Goal: Information Seeking & Learning: Find specific fact

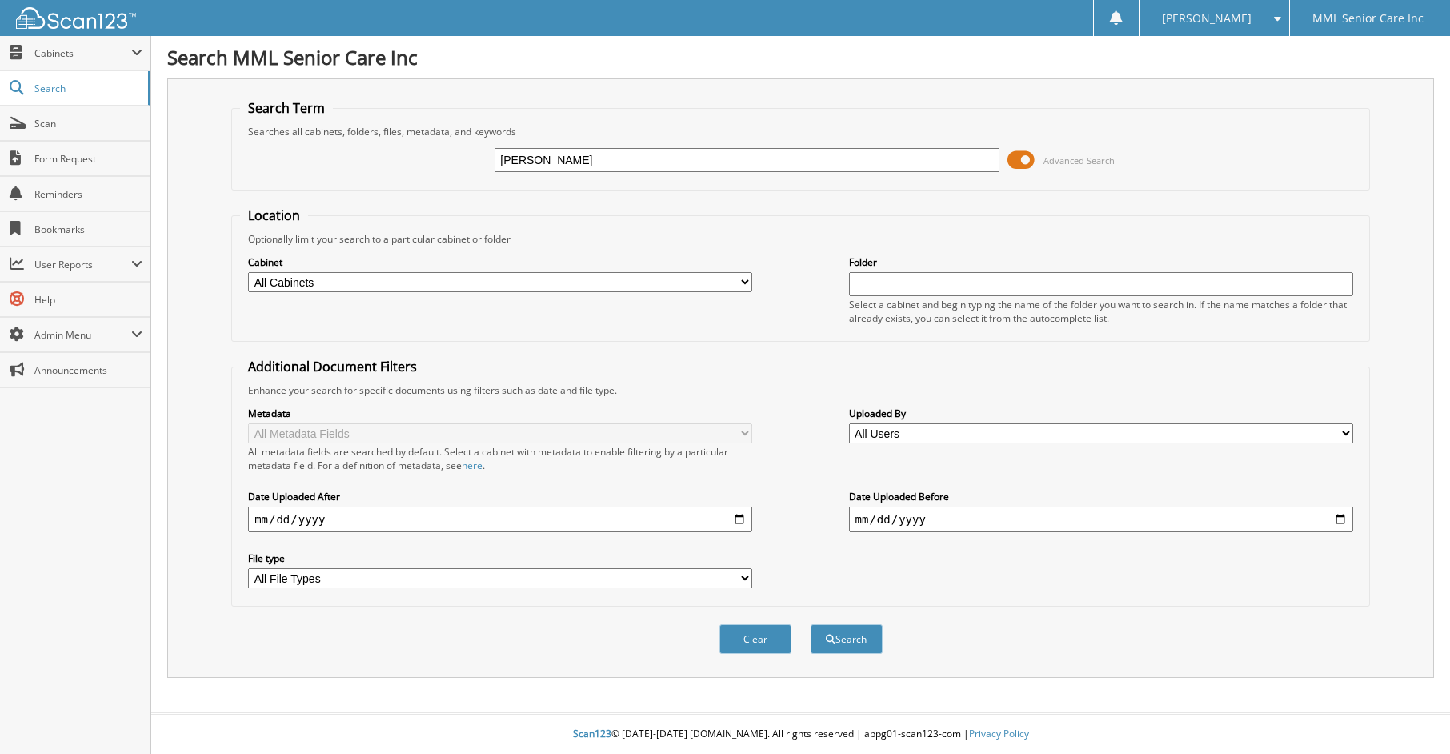
type input "[PERSON_NAME]"
click at [811, 624] on button "Search" at bounding box center [847, 639] width 72 height 30
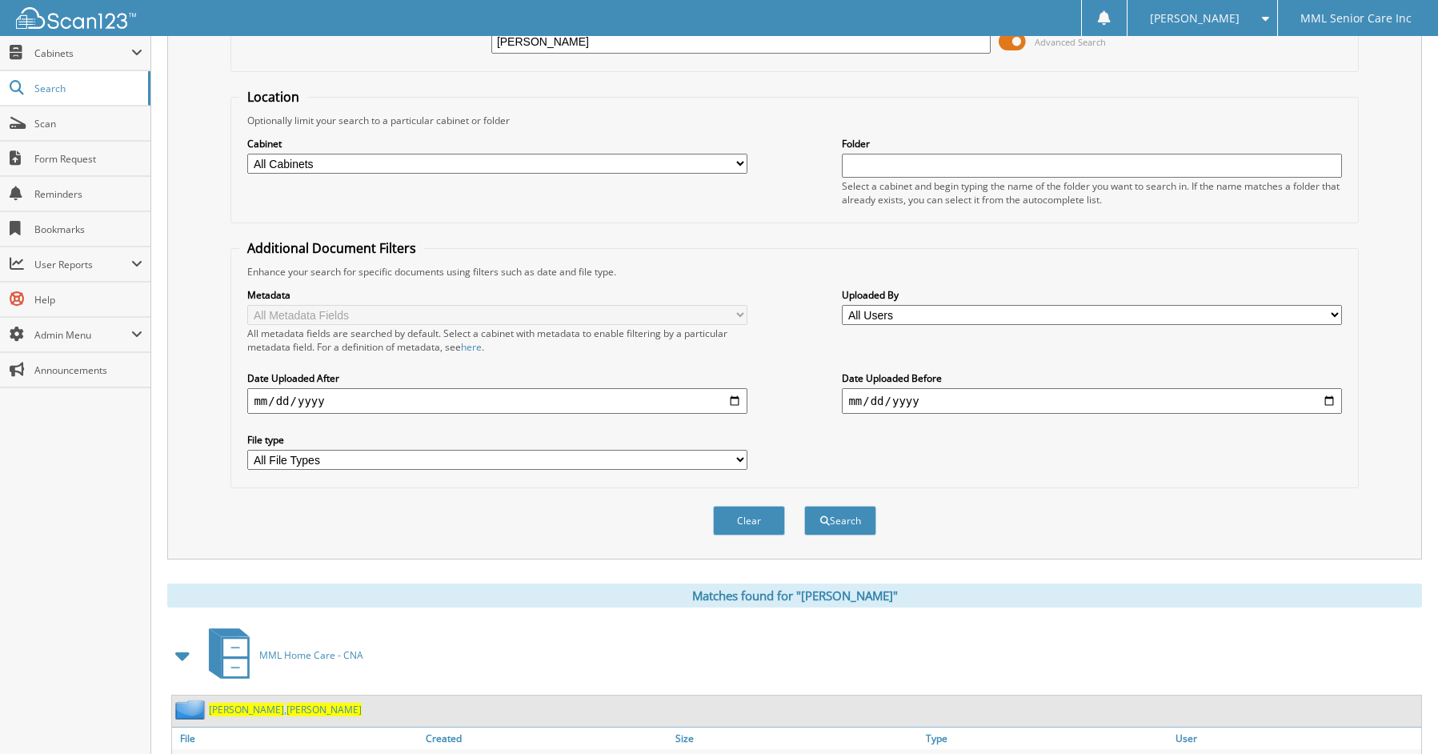
scroll to position [242, 0]
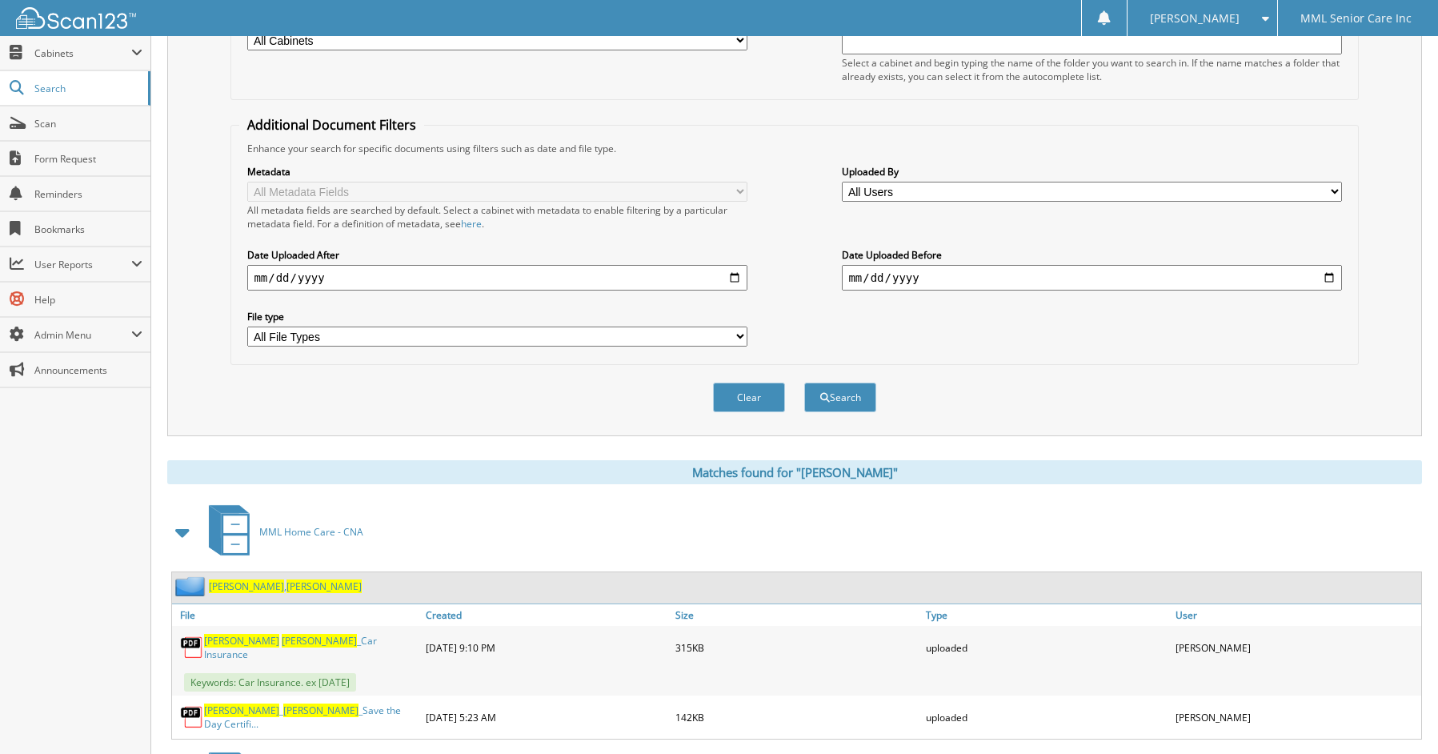
click at [286, 587] on span "Yesenia" at bounding box center [323, 586] width 75 height 14
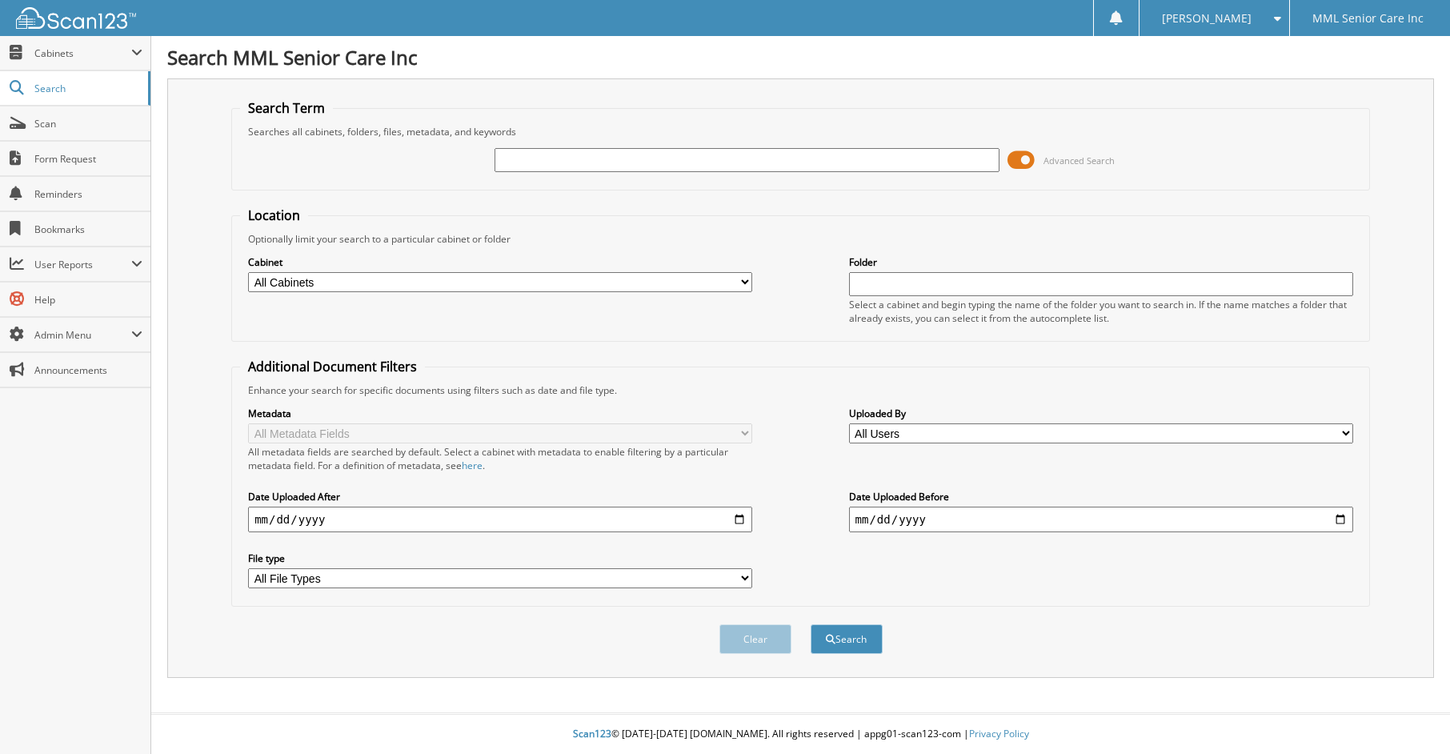
click at [594, 160] on input "text" at bounding box center [747, 160] width 504 height 24
type input "Maria Mendes"
click at [834, 638] on button "Search" at bounding box center [847, 639] width 72 height 30
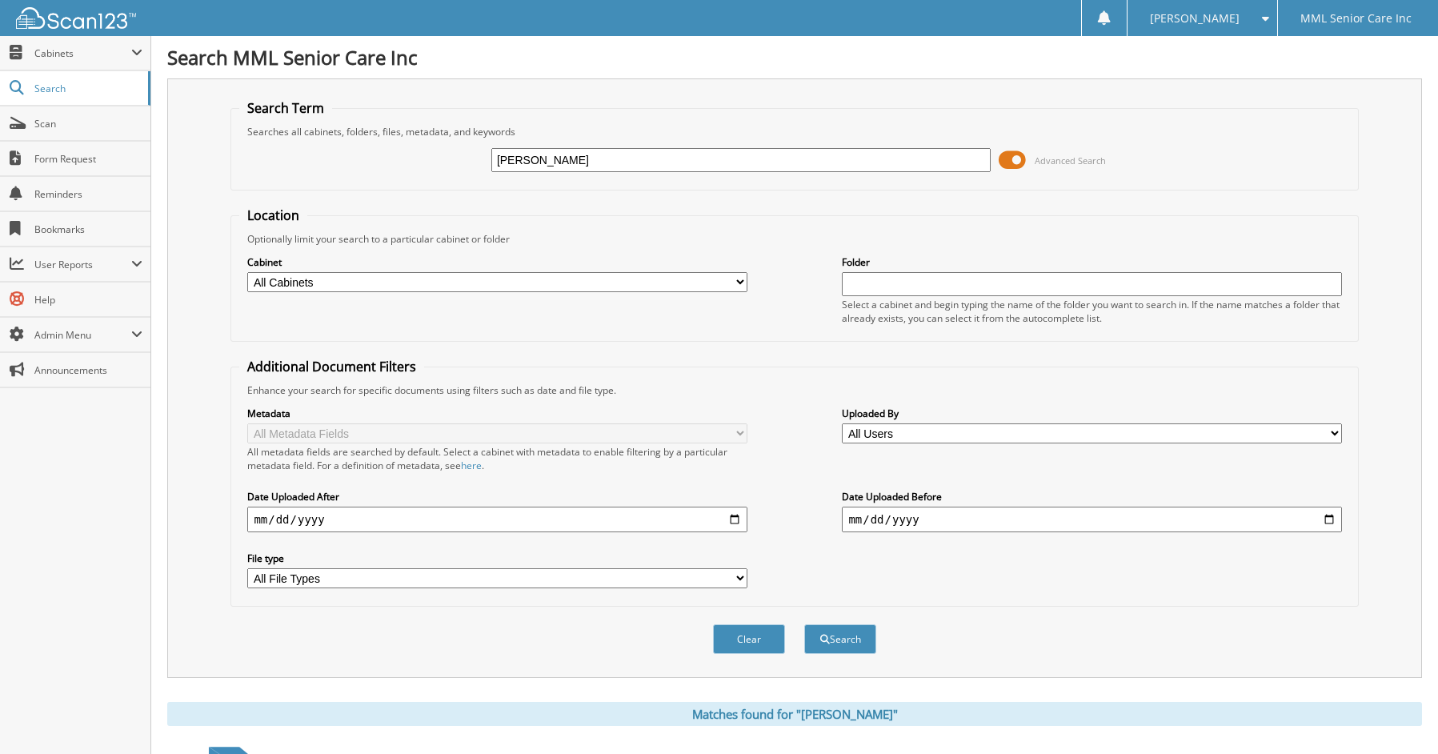
click at [694, 166] on input "[PERSON_NAME]" at bounding box center [740, 160] width 499 height 24
type input "Ariana"
click at [804, 624] on button "Search" at bounding box center [840, 639] width 72 height 30
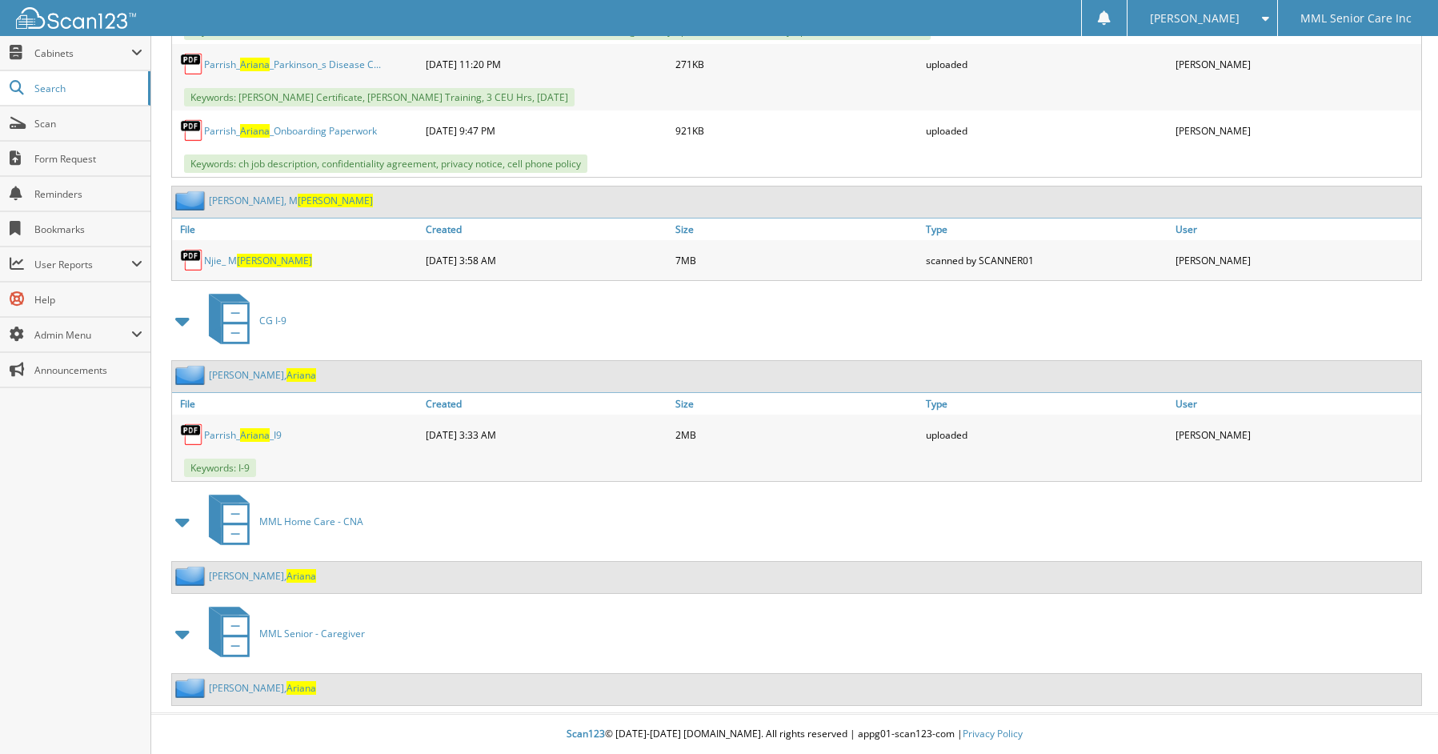
click at [286, 579] on span "Ariana" at bounding box center [301, 576] width 30 height 14
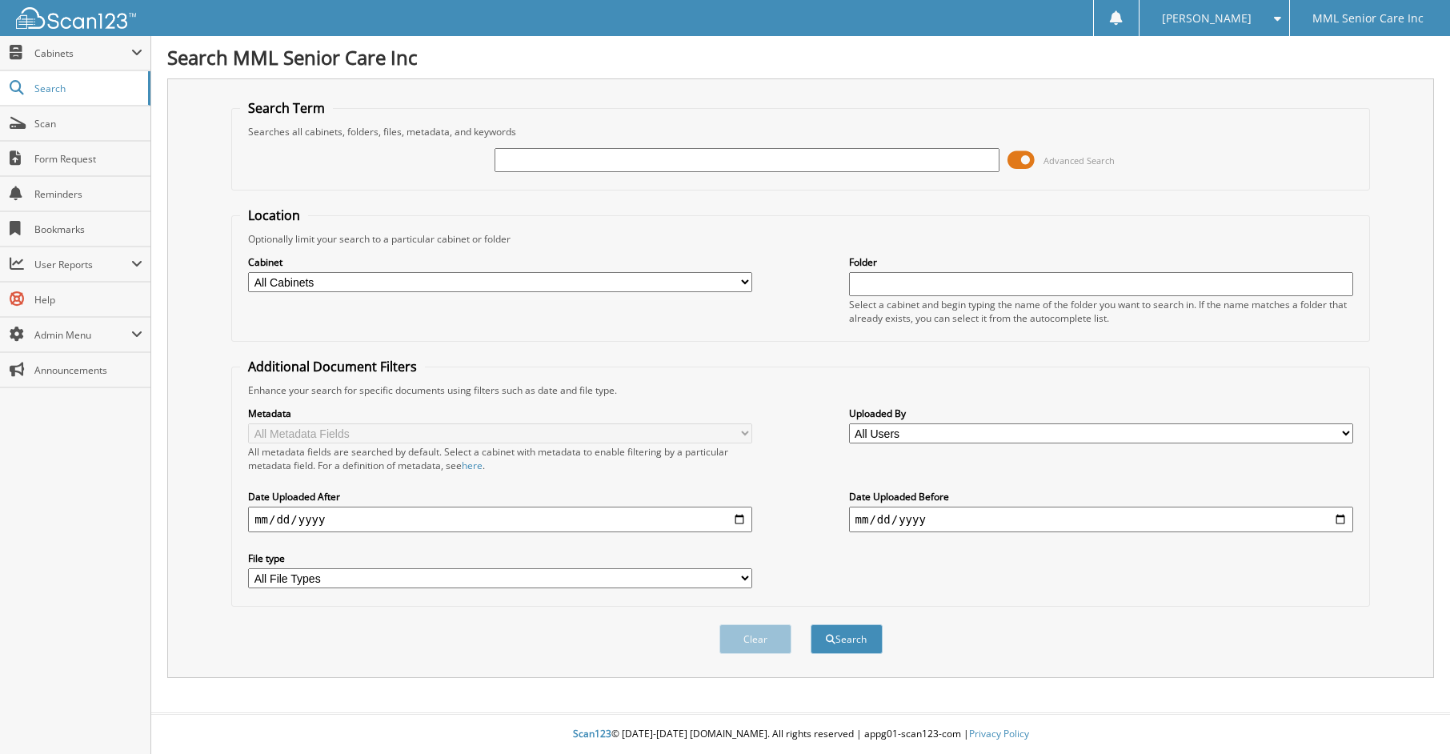
click at [644, 169] on input "text" at bounding box center [747, 160] width 504 height 24
type input "Booth"
click at [811, 624] on button "Search" at bounding box center [847, 639] width 72 height 30
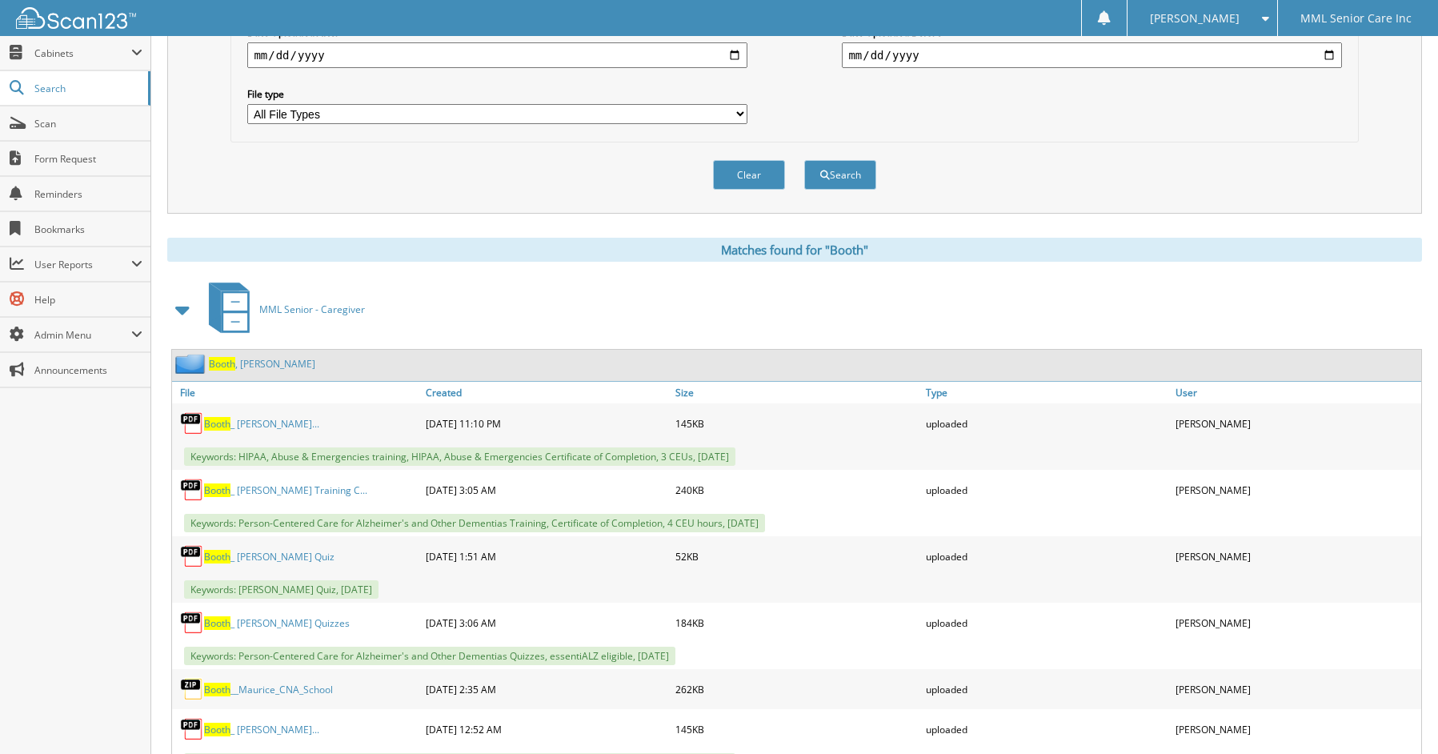
scroll to position [471, 0]
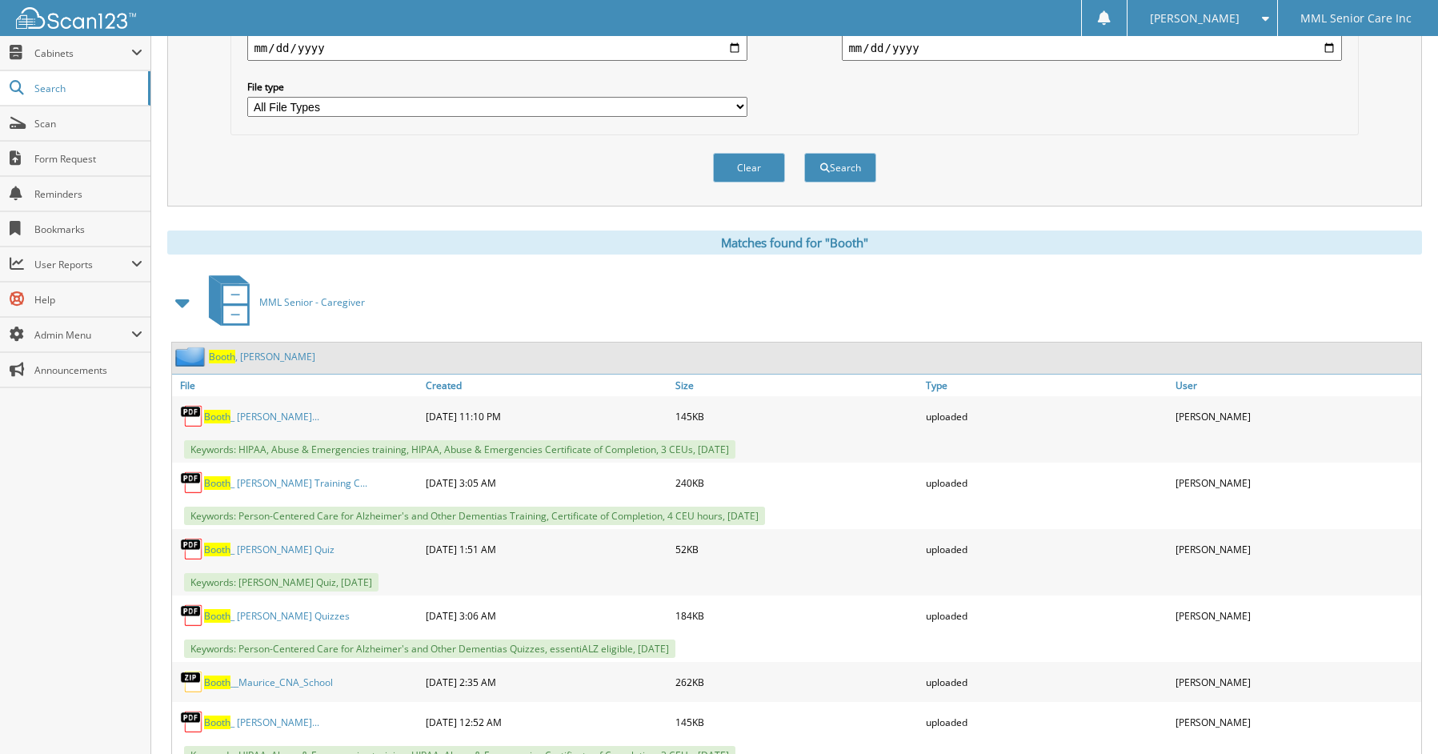
click at [245, 360] on link "Booth , Maurice" at bounding box center [262, 357] width 106 height 14
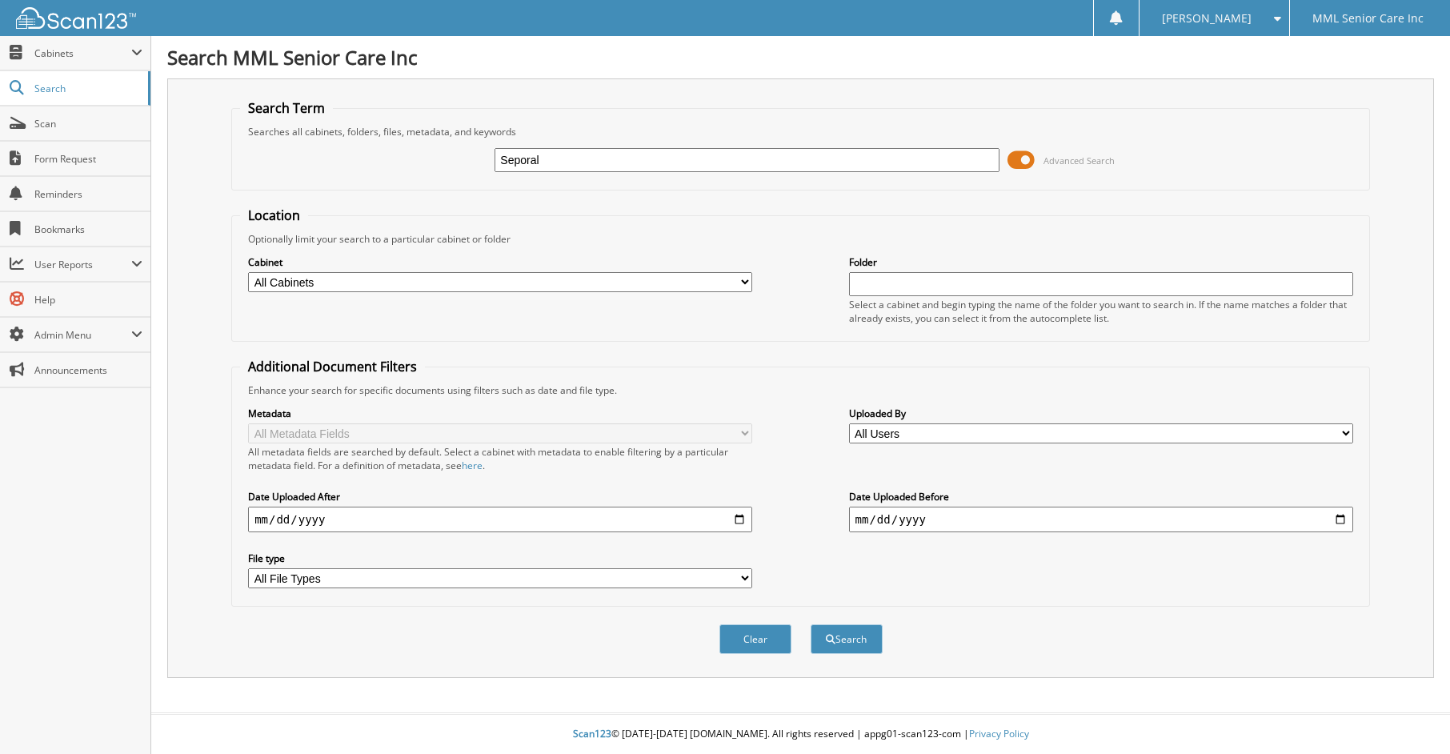
type input "Seporal"
click at [811, 624] on button "Search" at bounding box center [847, 639] width 72 height 30
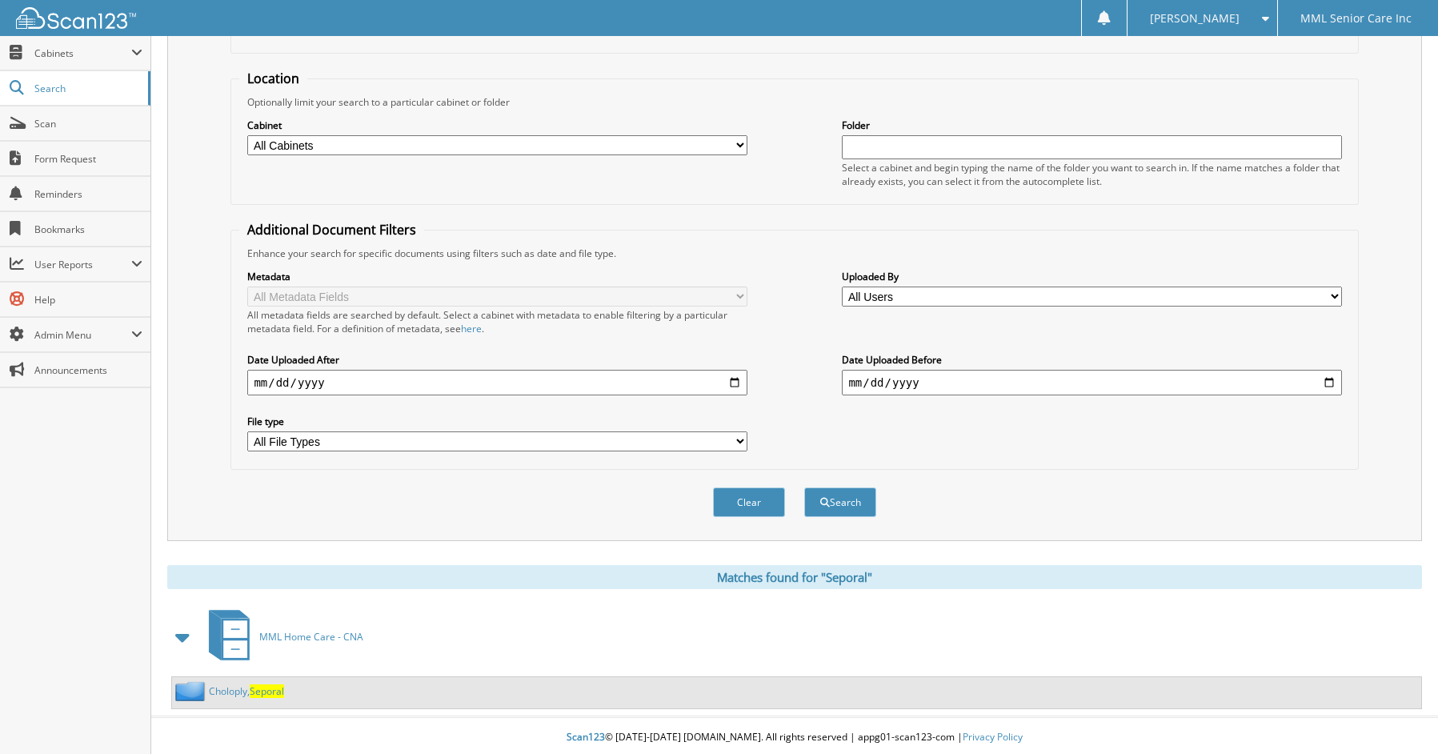
scroll to position [140, 0]
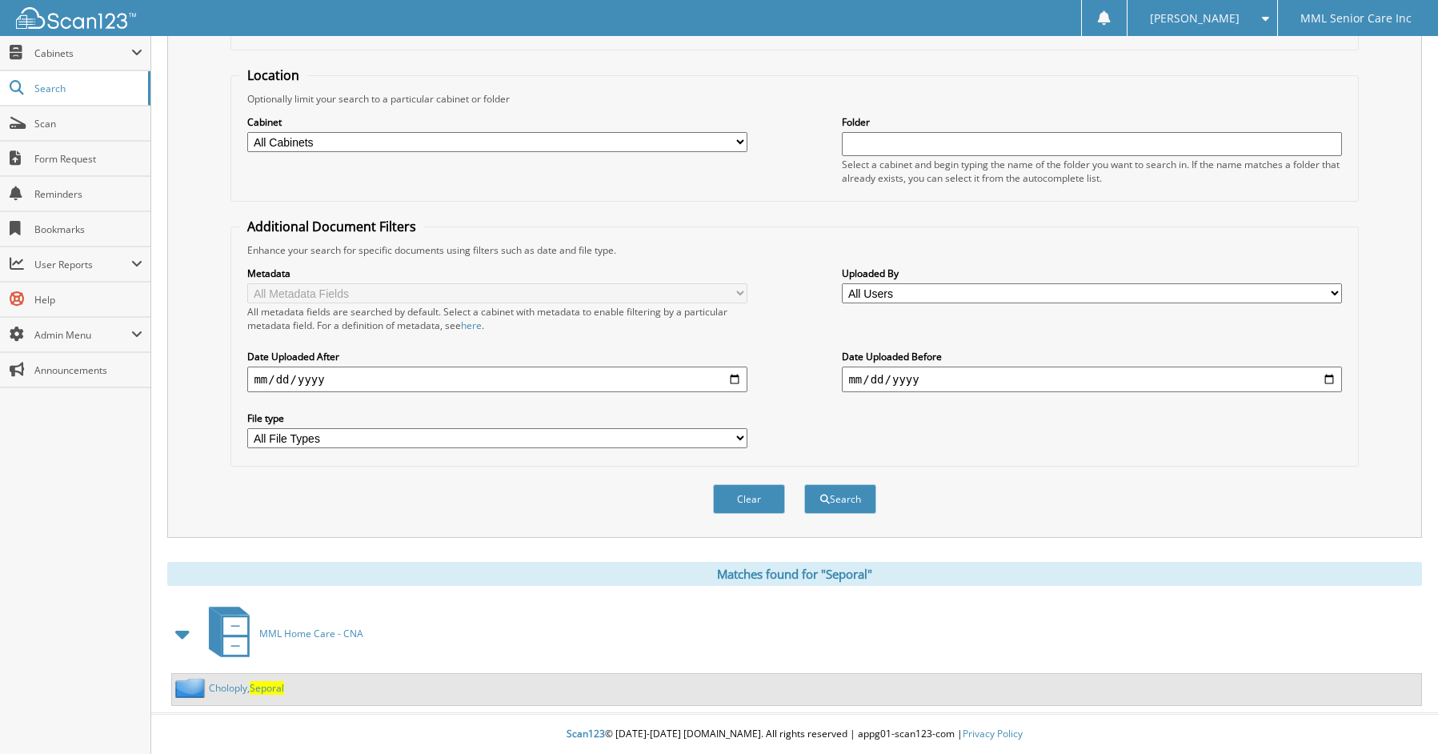
click at [250, 689] on link "Choloply, Seporal" at bounding box center [246, 688] width 75 height 14
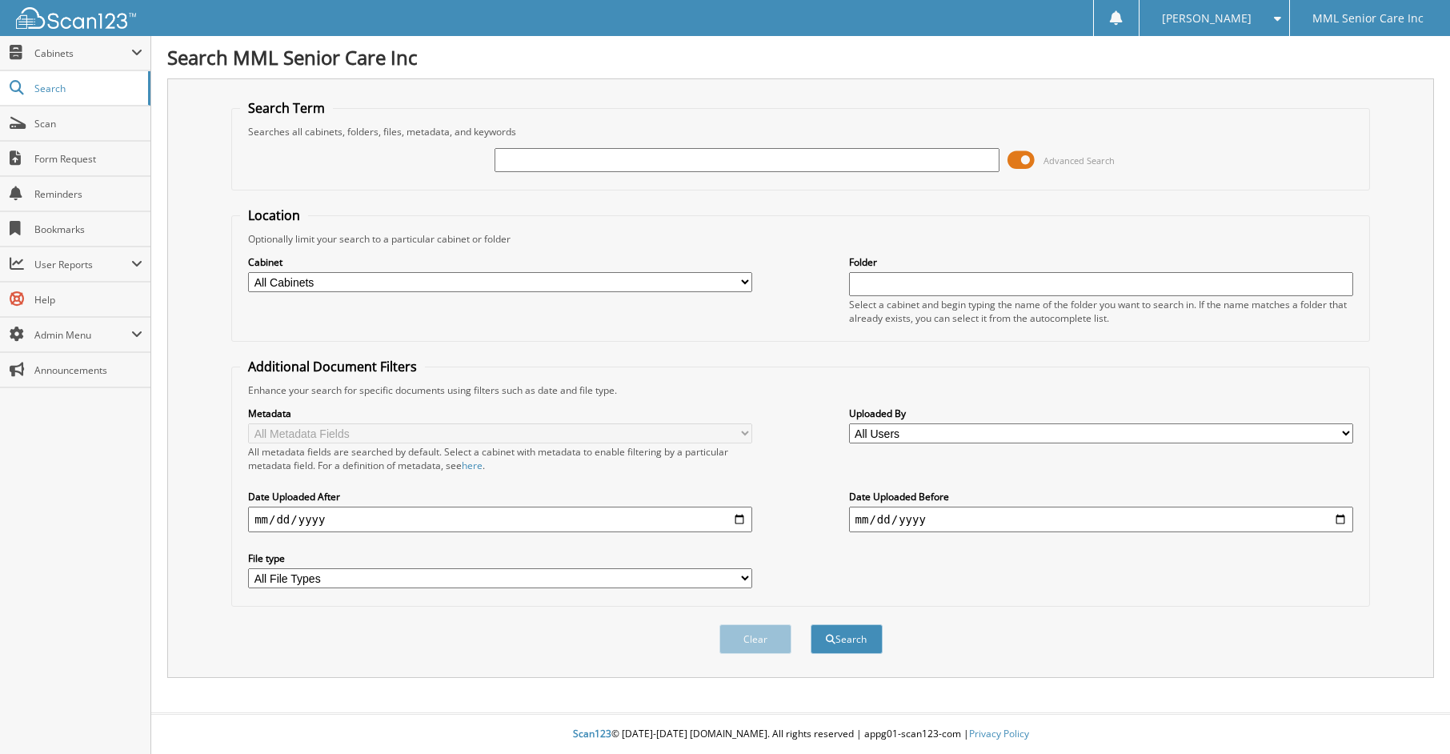
click at [567, 157] on input "text" at bounding box center [747, 160] width 504 height 24
type input "Ruth Helger"
click at [847, 643] on button "Search" at bounding box center [847, 639] width 72 height 30
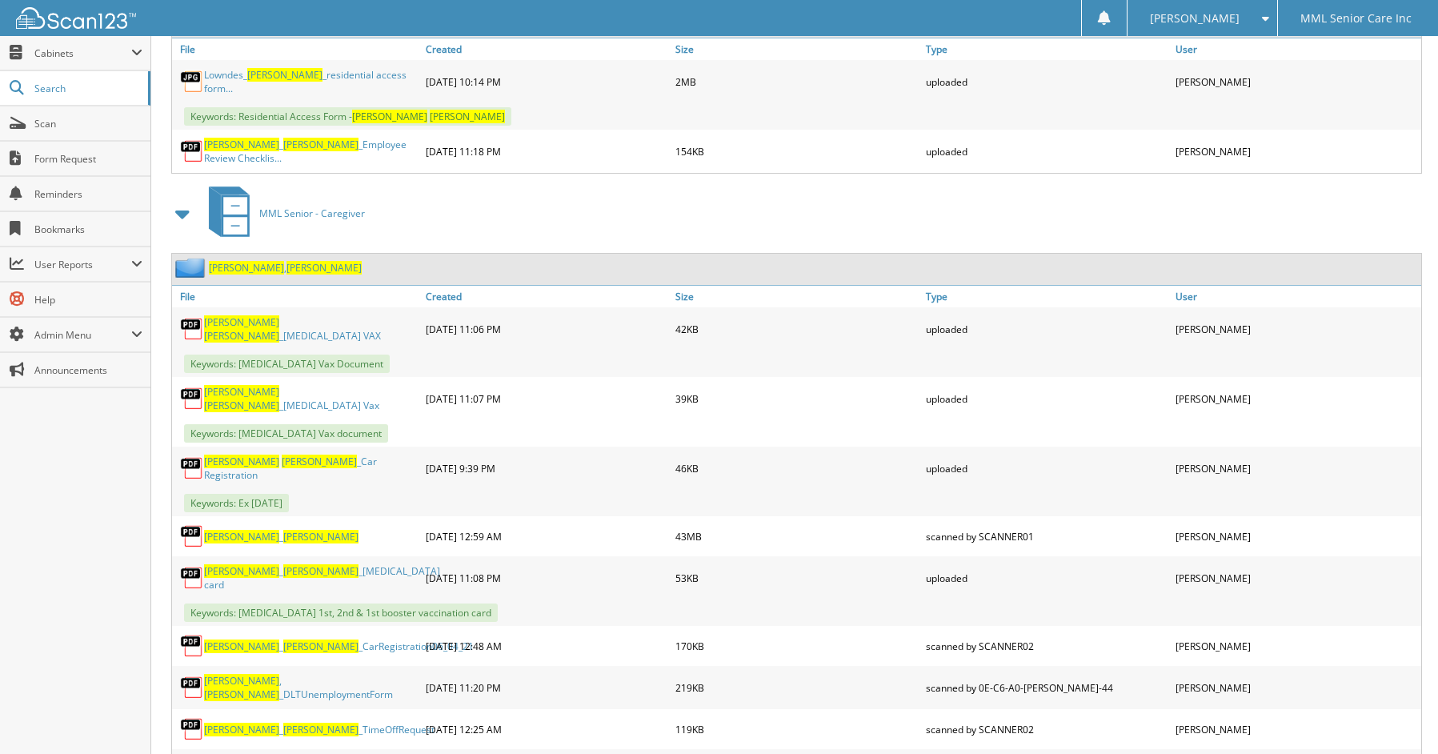
scroll to position [815, 0]
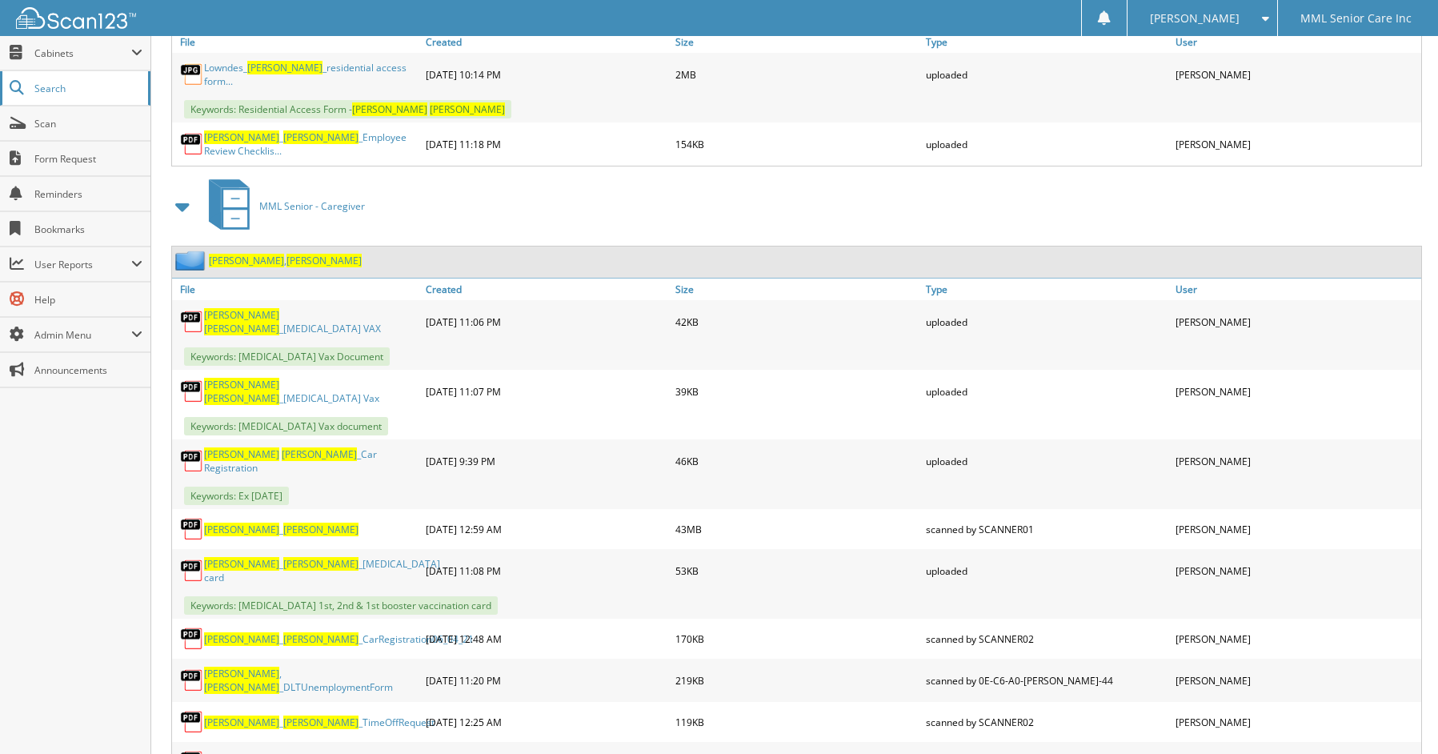
click at [58, 86] on span "Search" at bounding box center [87, 89] width 106 height 14
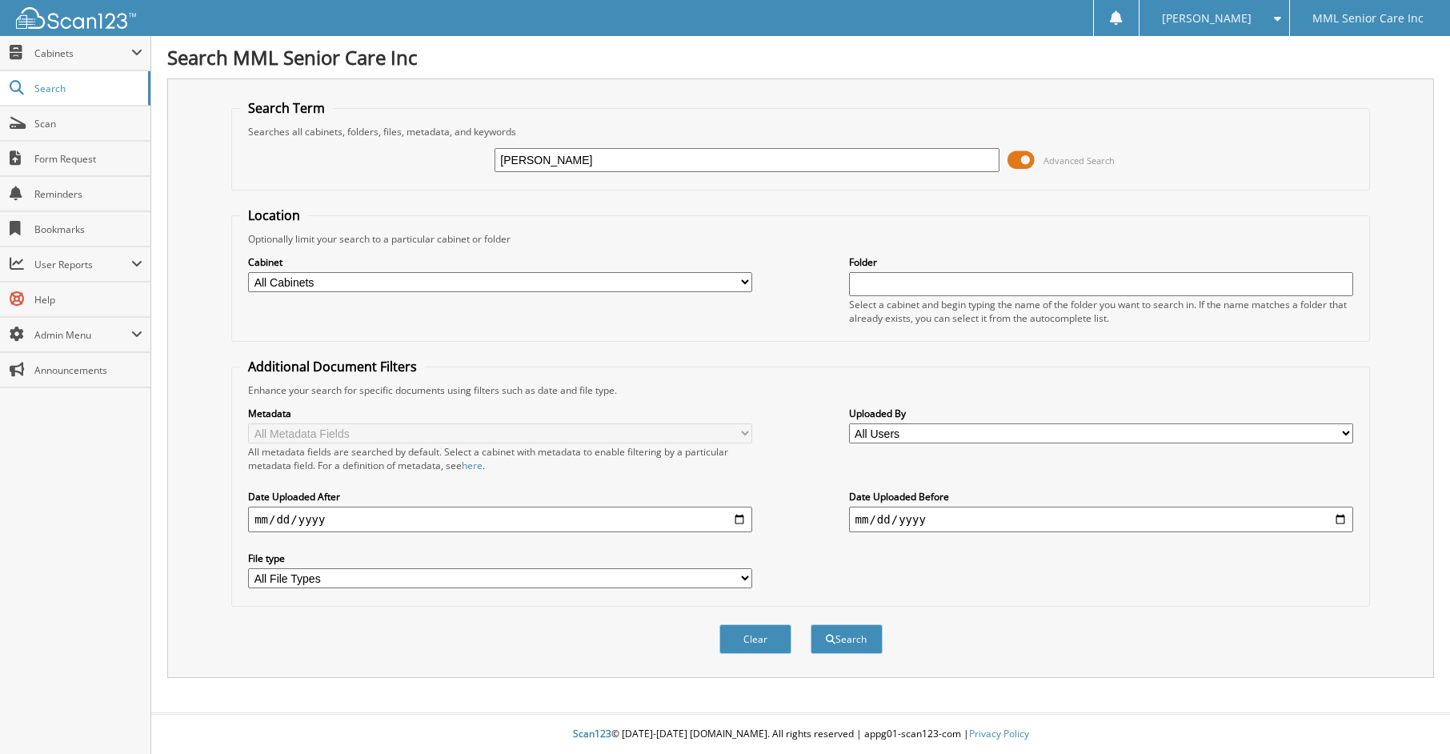
type input "[PERSON_NAME]"
click at [811, 624] on button "Search" at bounding box center [847, 639] width 72 height 30
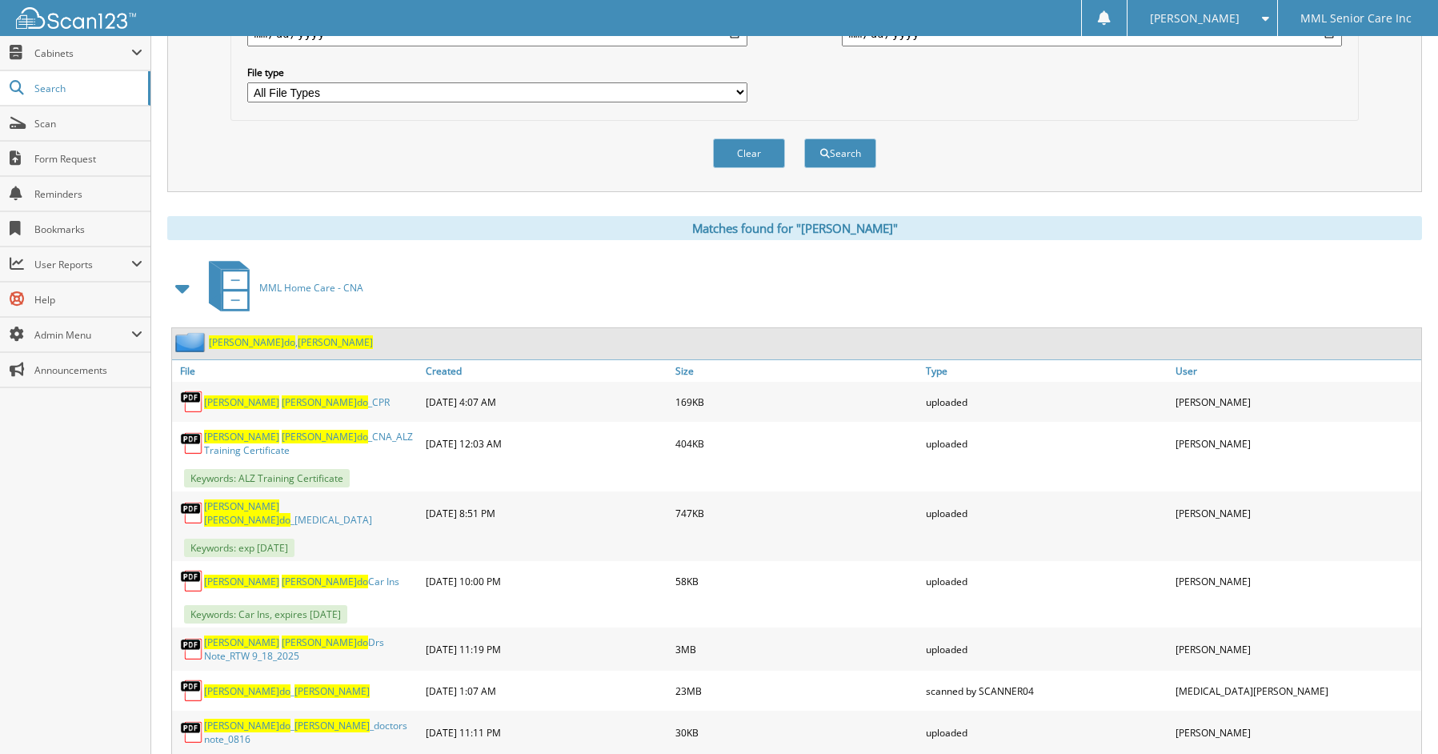
scroll to position [493, 0]
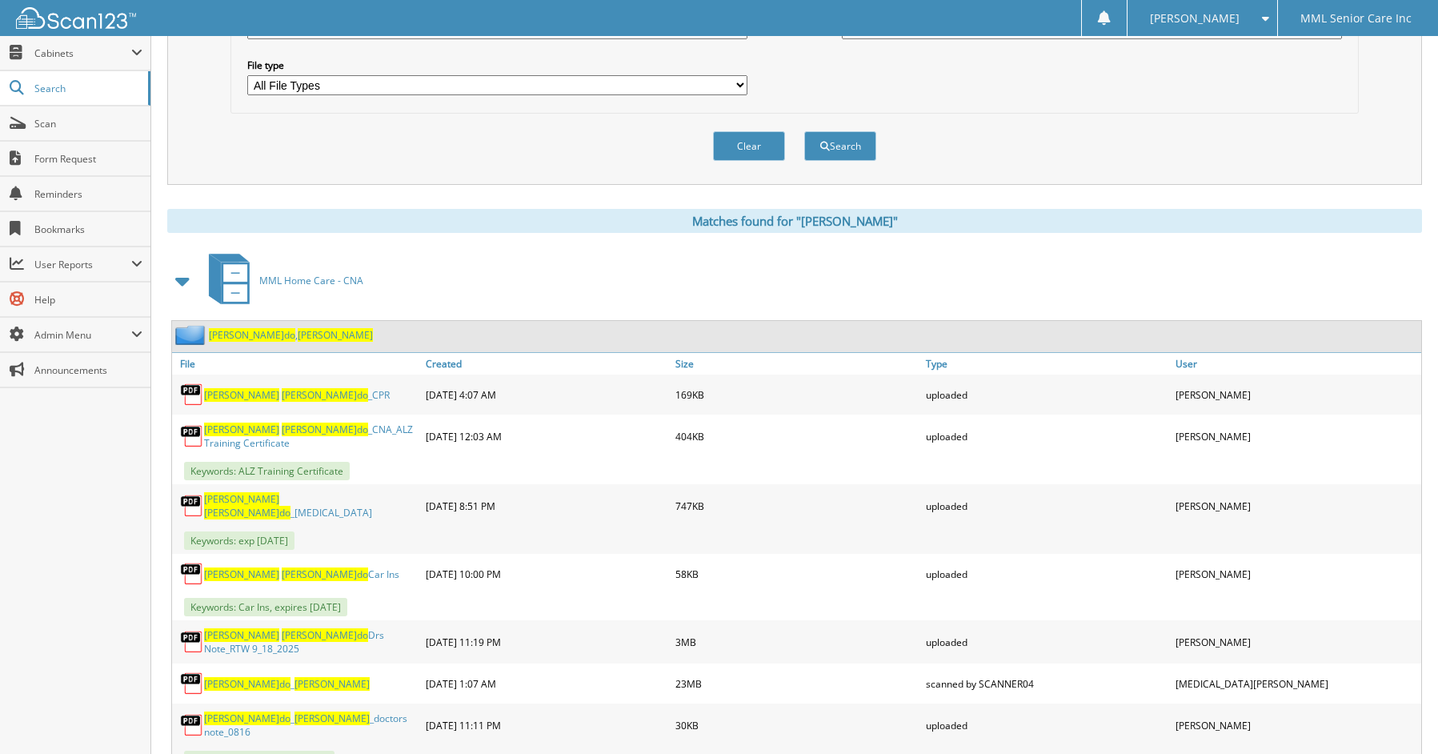
click at [298, 334] on span "[PERSON_NAME]" at bounding box center [335, 335] width 75 height 14
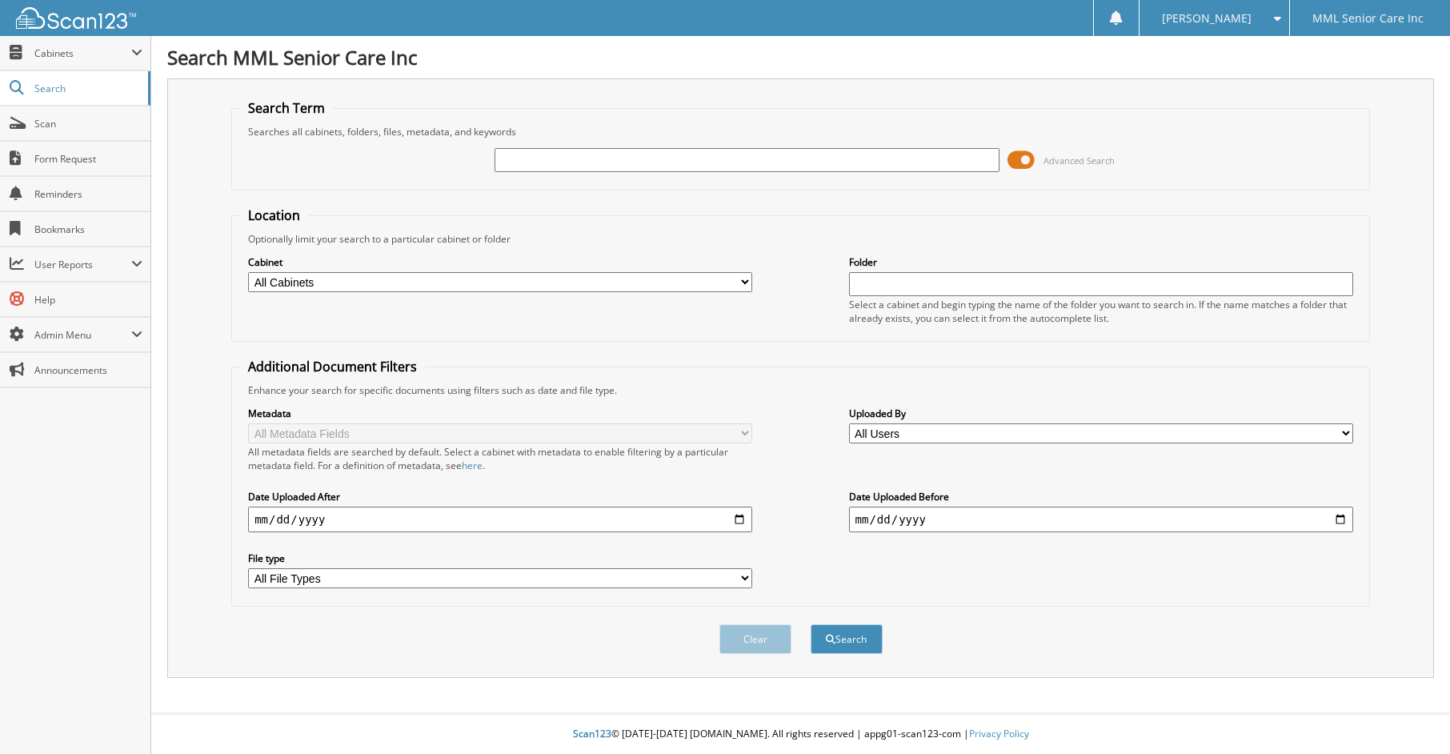
drag, startPoint x: 0, startPoint y: 0, endPoint x: 771, endPoint y: 158, distance: 786.6
click at [762, 166] on input "text" at bounding box center [747, 160] width 504 height 24
type input "Kimanthi"
click at [853, 649] on button "Search" at bounding box center [847, 639] width 72 height 30
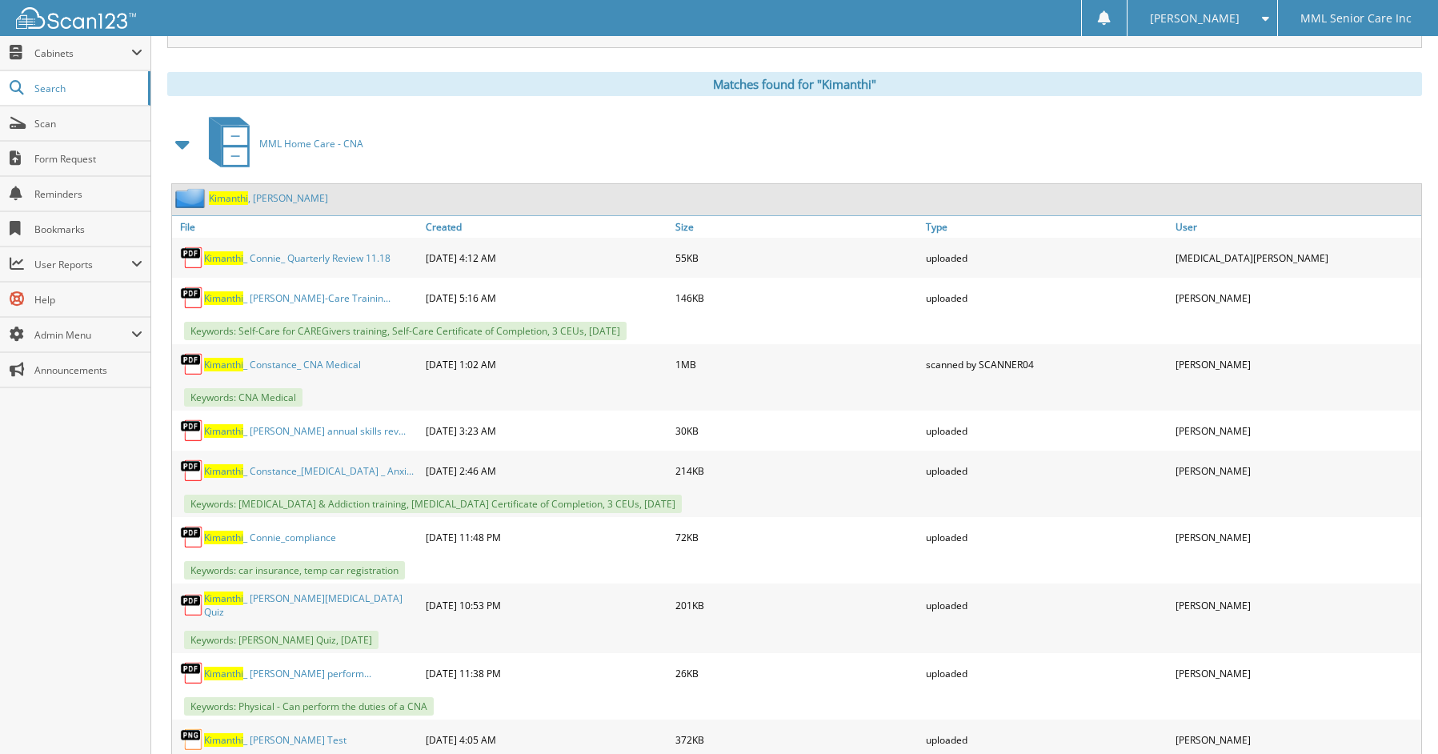
scroll to position [573, 0]
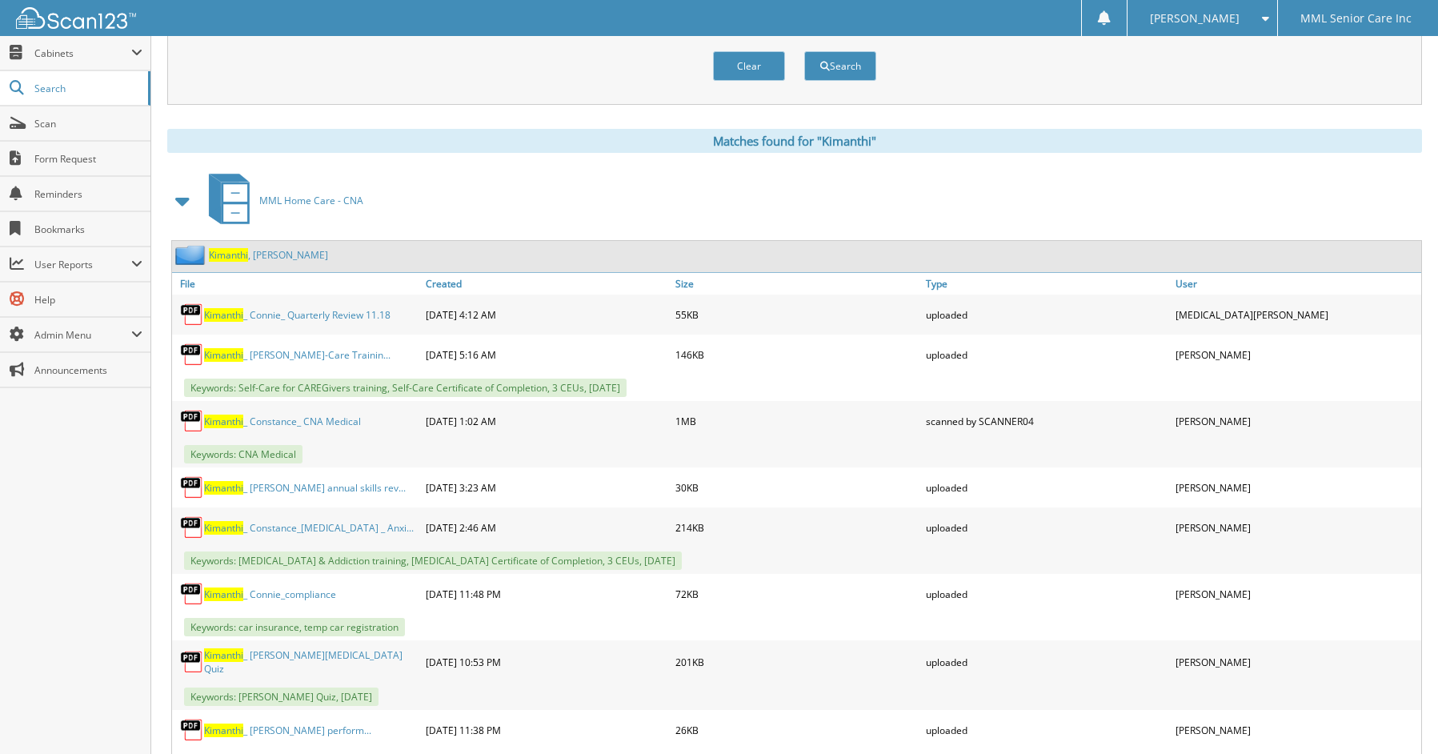
click at [265, 254] on link "[PERSON_NAME]" at bounding box center [268, 255] width 119 height 14
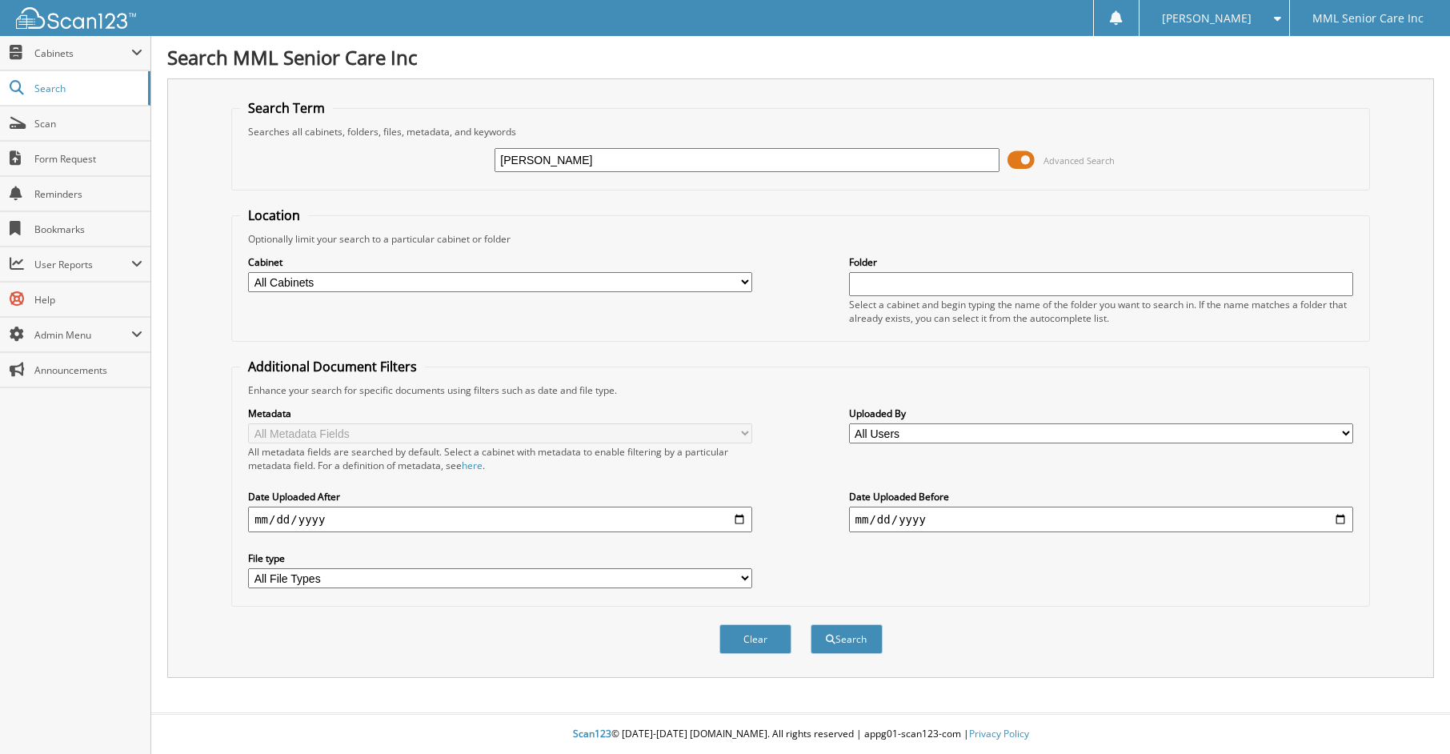
type input "[PERSON_NAME]"
click at [811, 624] on button "Search" at bounding box center [847, 639] width 72 height 30
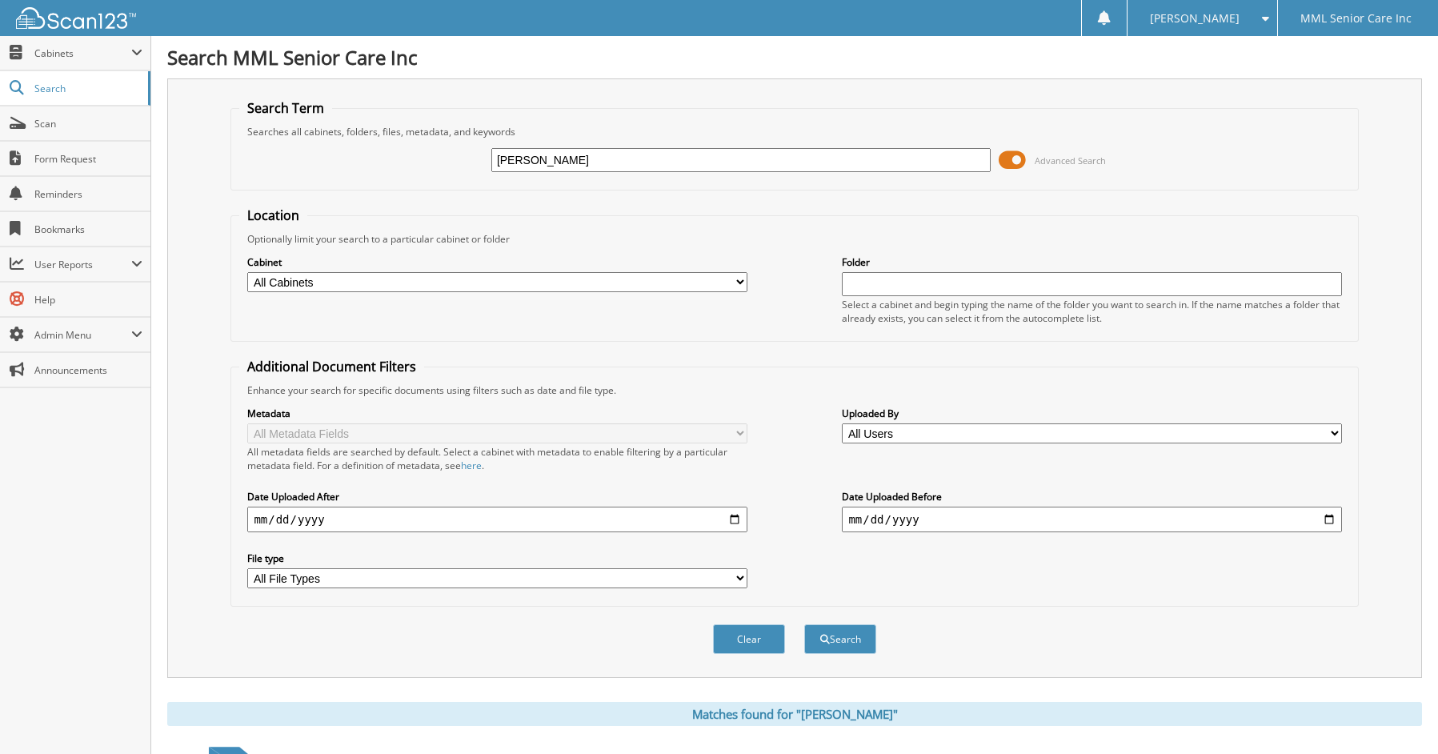
scroll to position [140, 0]
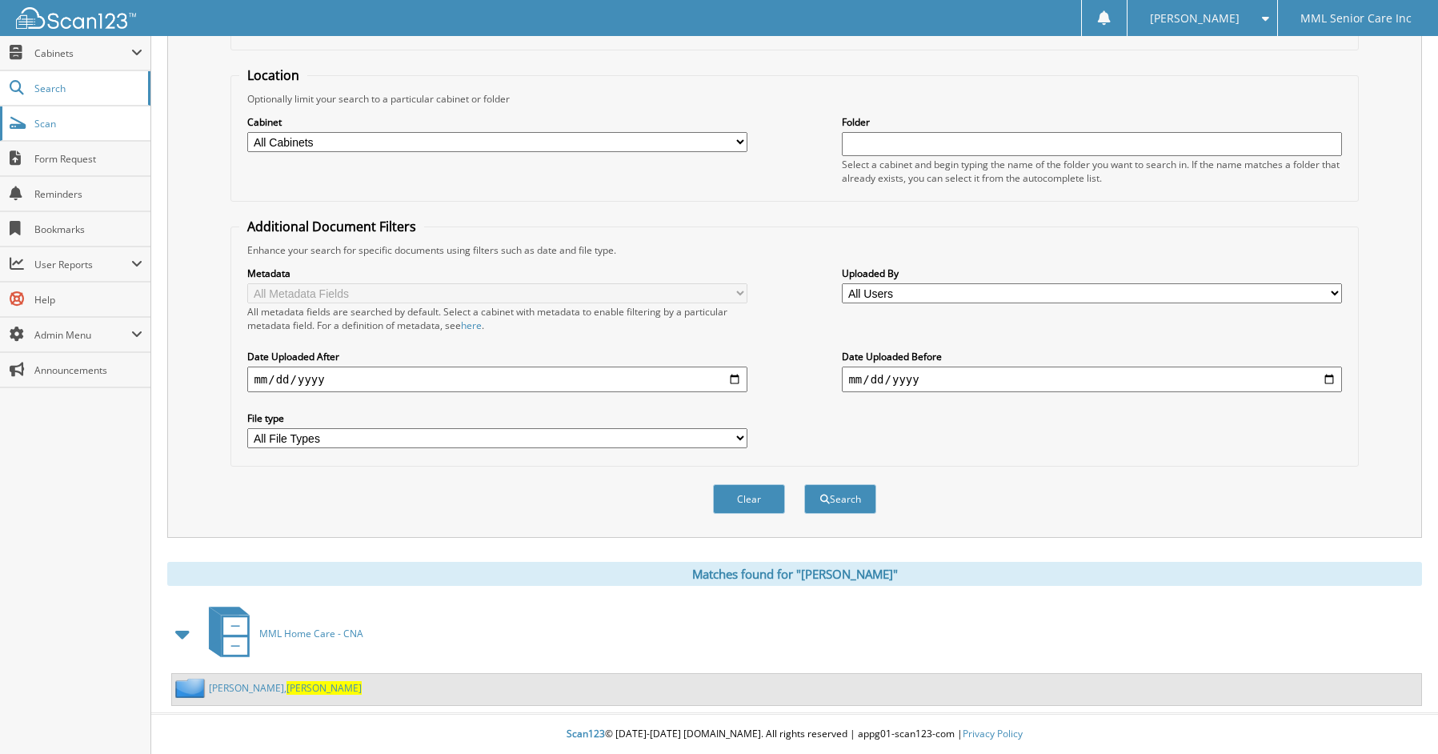
click at [76, 125] on span "Scan" at bounding box center [88, 124] width 108 height 14
click at [74, 100] on link "Search" at bounding box center [75, 88] width 150 height 34
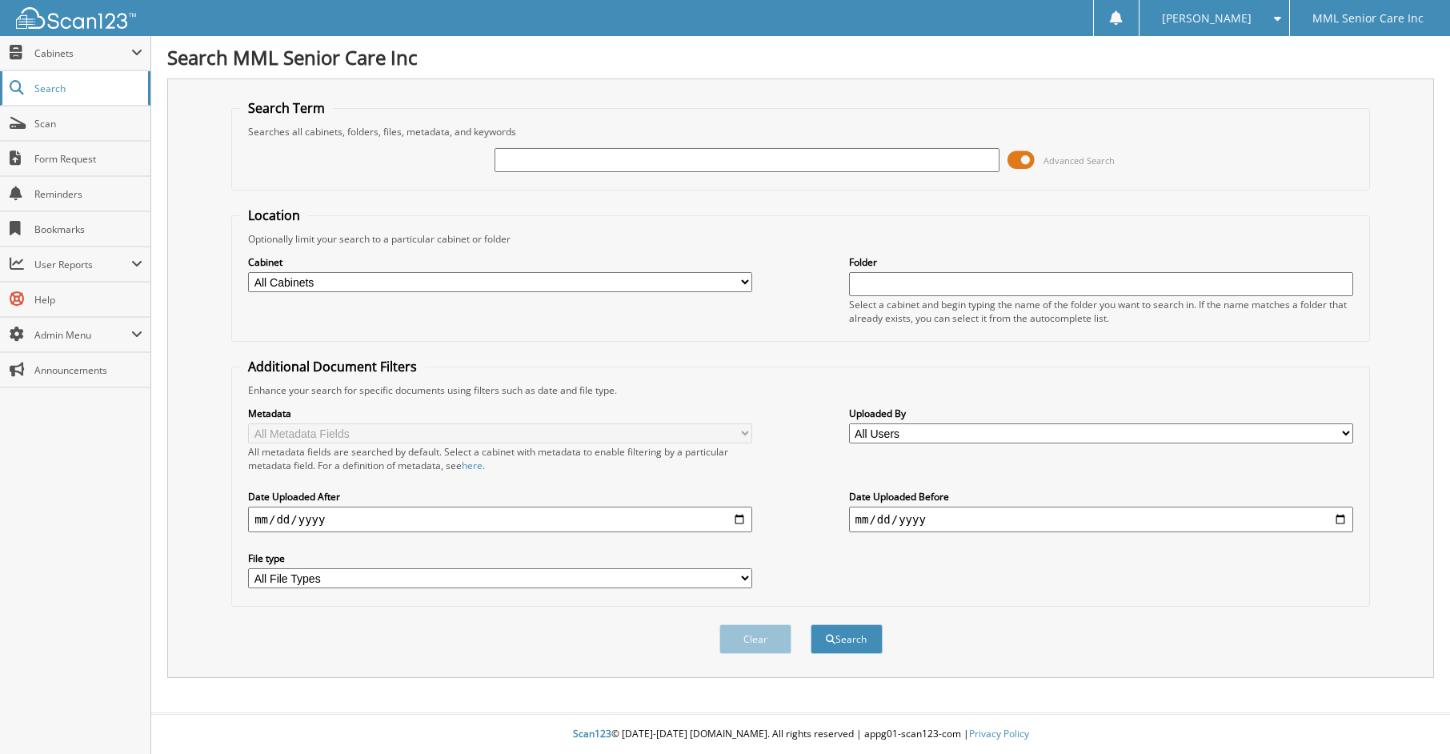
click at [80, 98] on link "Search" at bounding box center [75, 88] width 150 height 34
type input "[PERSON_NAME]"
click at [811, 624] on button "Search" at bounding box center [847, 639] width 72 height 30
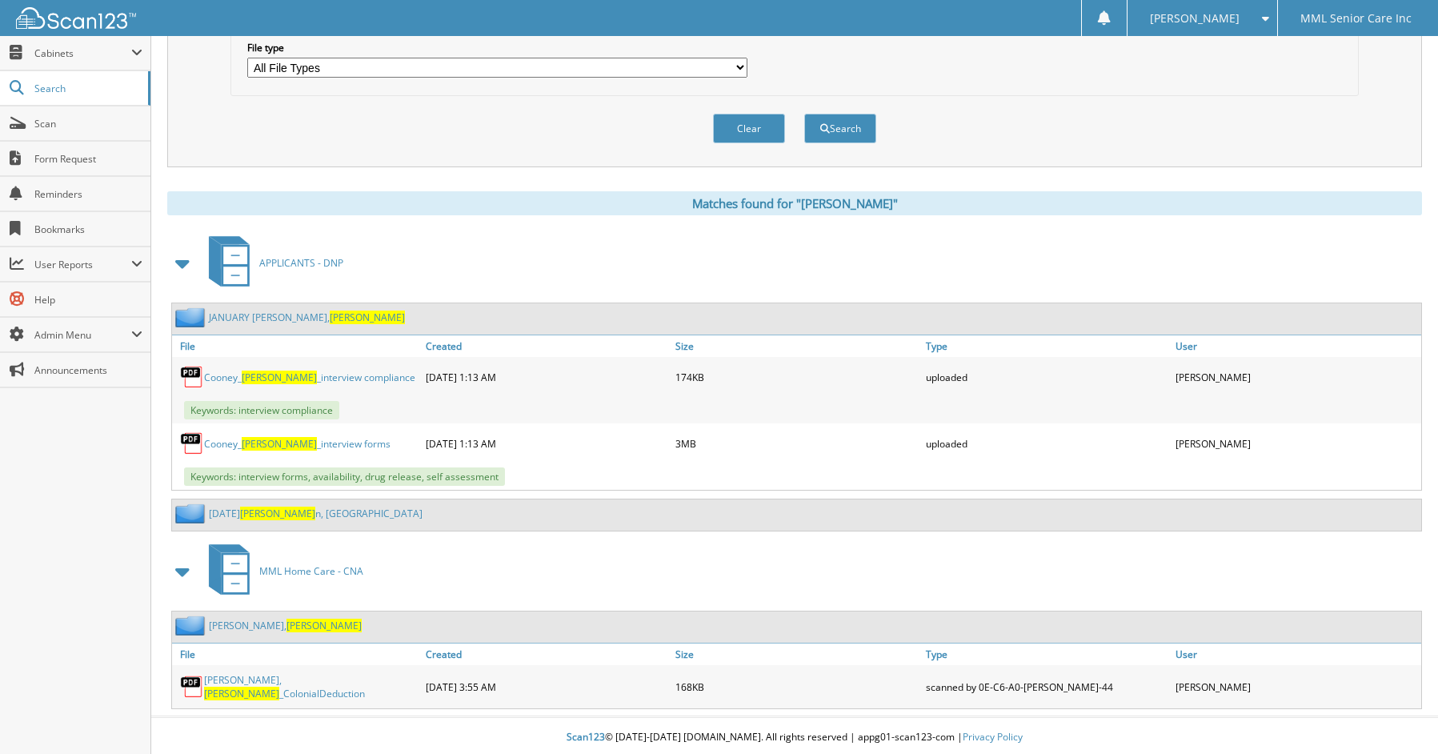
click at [264, 628] on link "[PERSON_NAME] [PERSON_NAME]" at bounding box center [285, 626] width 153 height 14
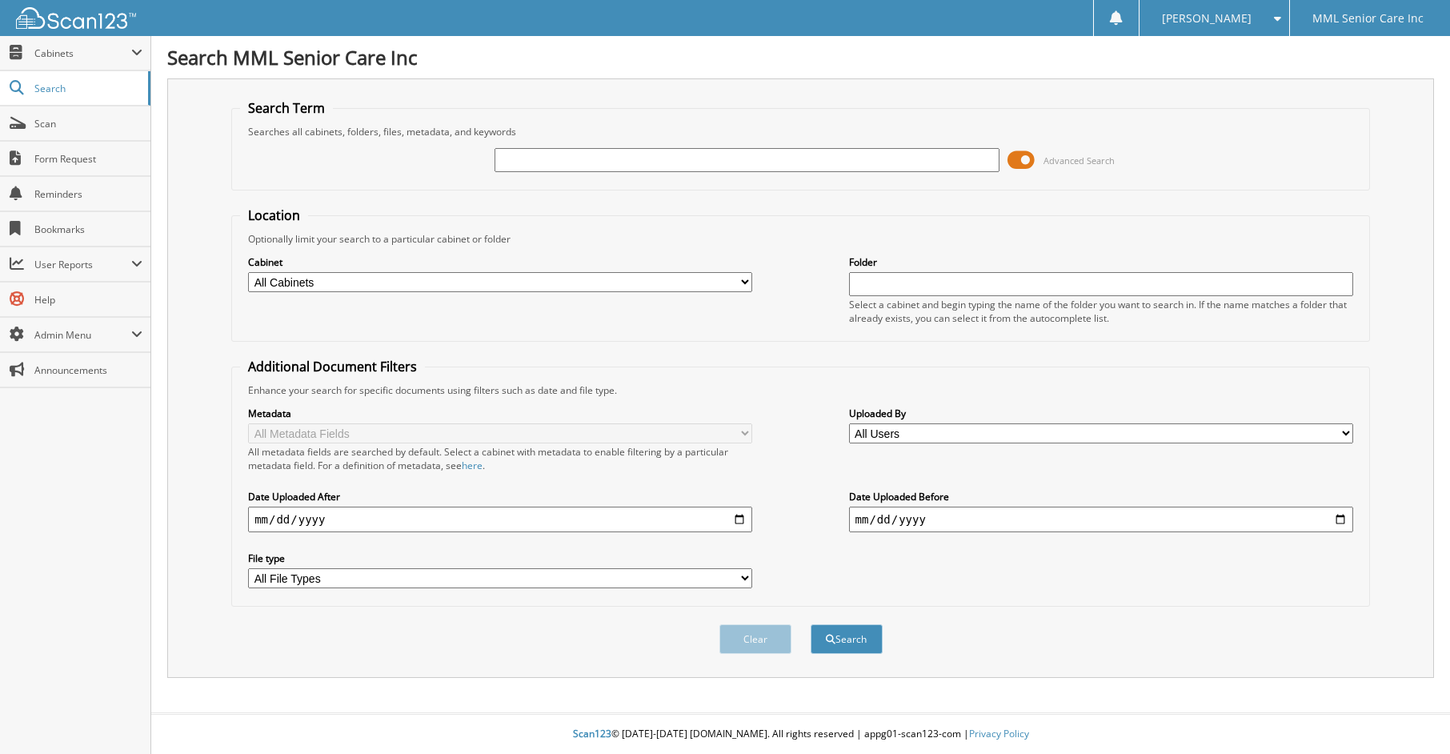
click at [667, 156] on input "text" at bounding box center [747, 160] width 504 height 24
type input "Modinat"
click at [811, 624] on button "Search" at bounding box center [847, 639] width 72 height 30
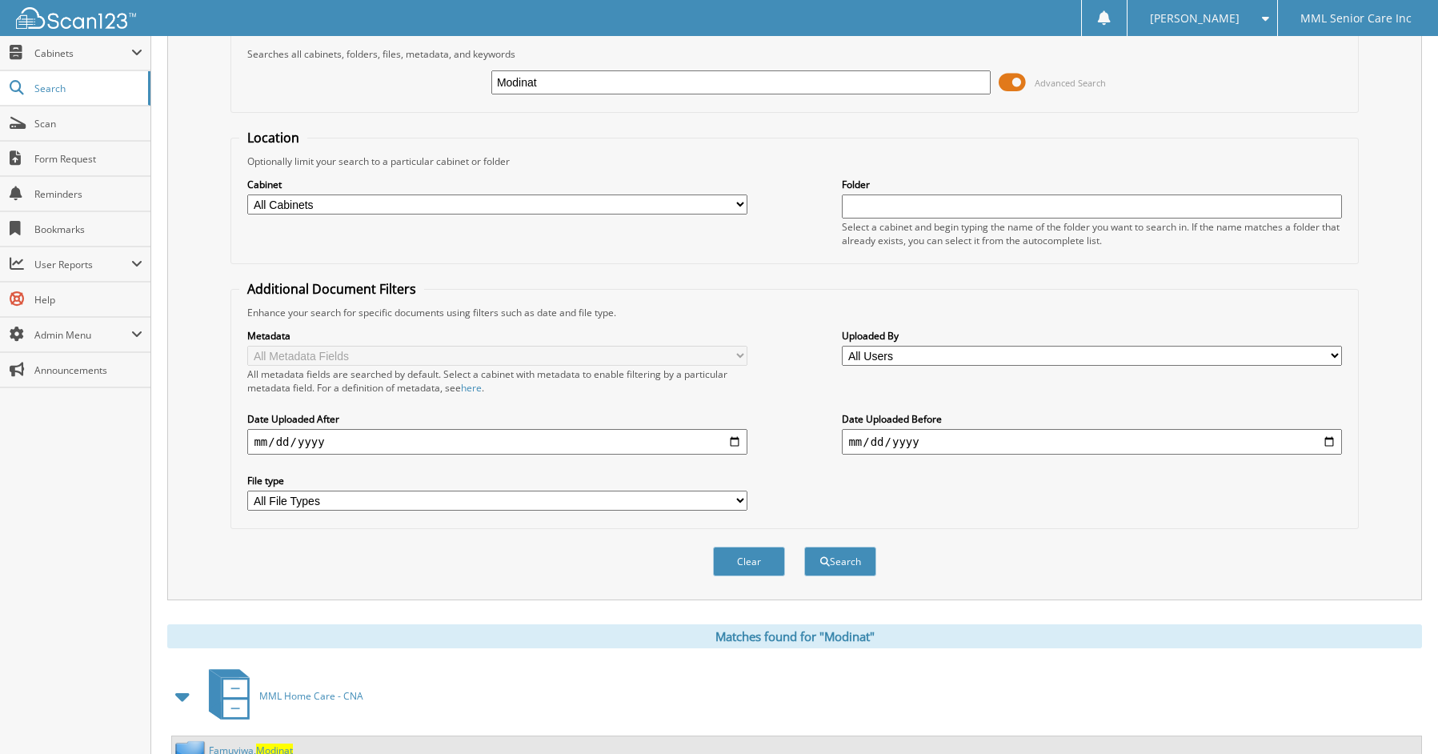
scroll to position [140, 0]
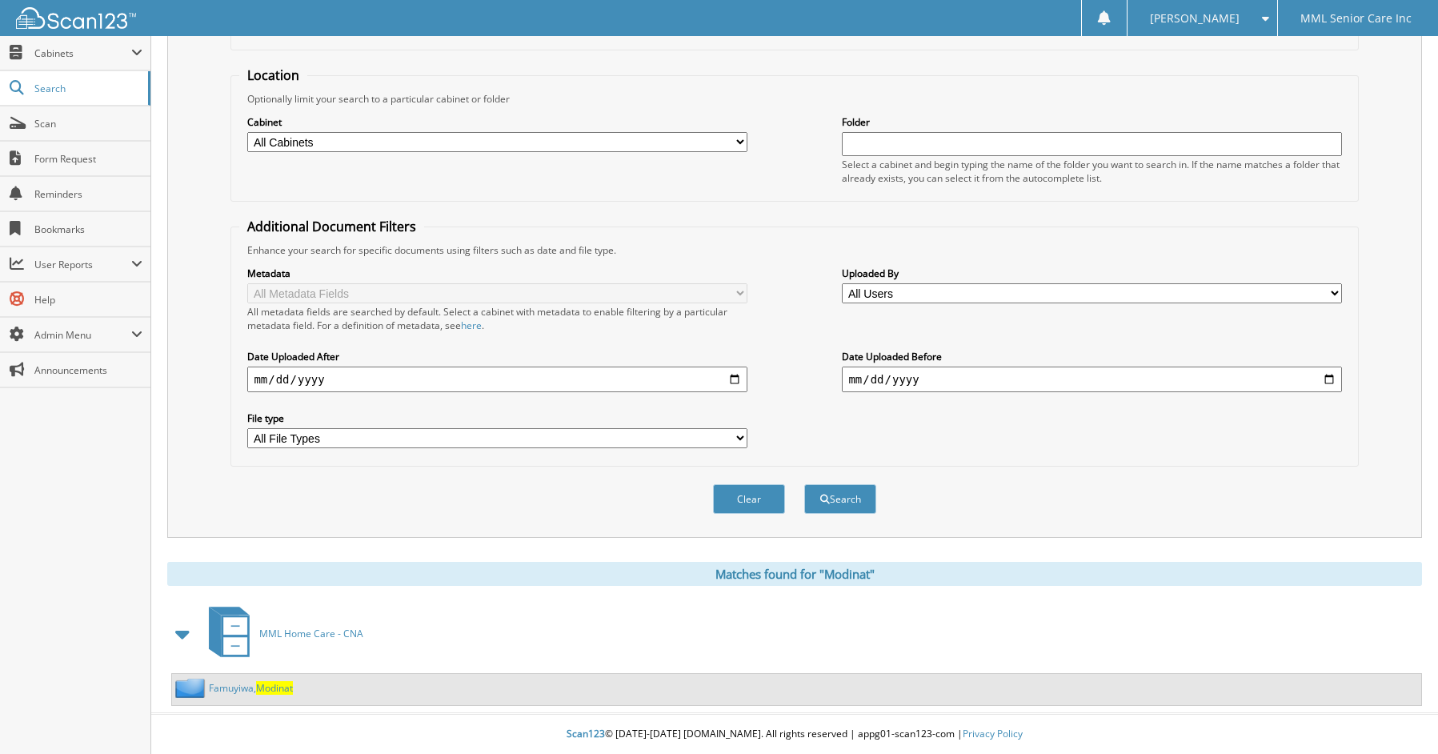
click at [256, 688] on link "Famuyiwa, Modinat" at bounding box center [251, 688] width 84 height 14
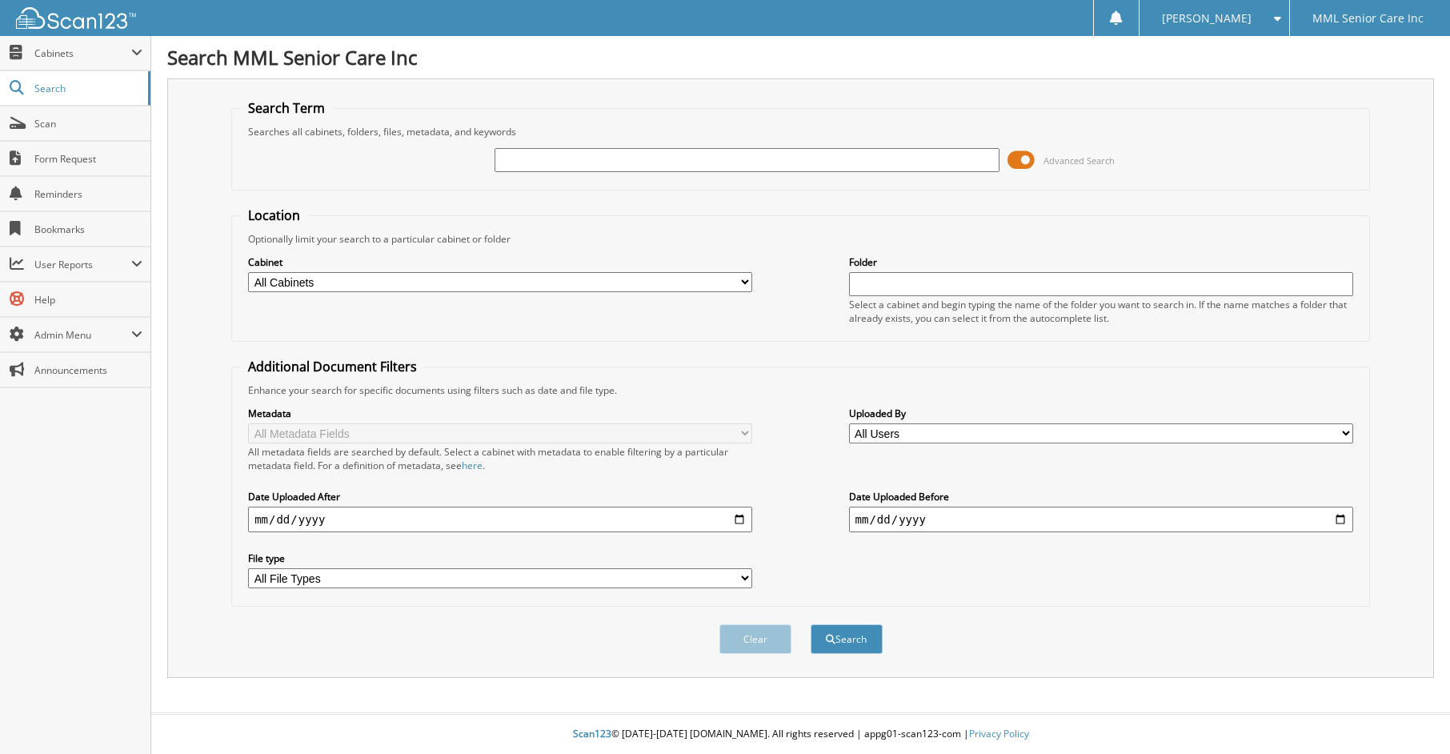
click at [594, 167] on input "text" at bounding box center [747, 160] width 504 height 24
type input "Emily"
click at [853, 638] on button "Search" at bounding box center [847, 639] width 72 height 30
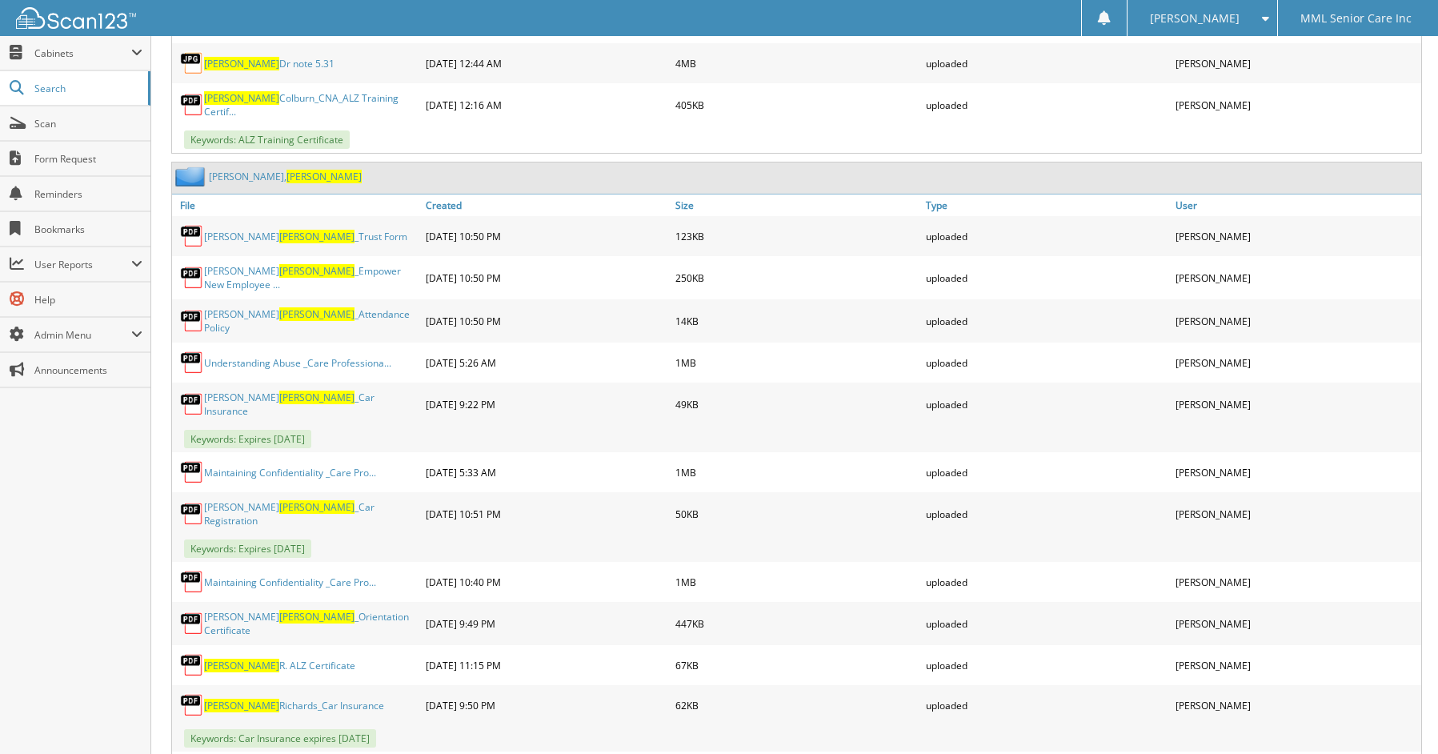
scroll to position [4266, 0]
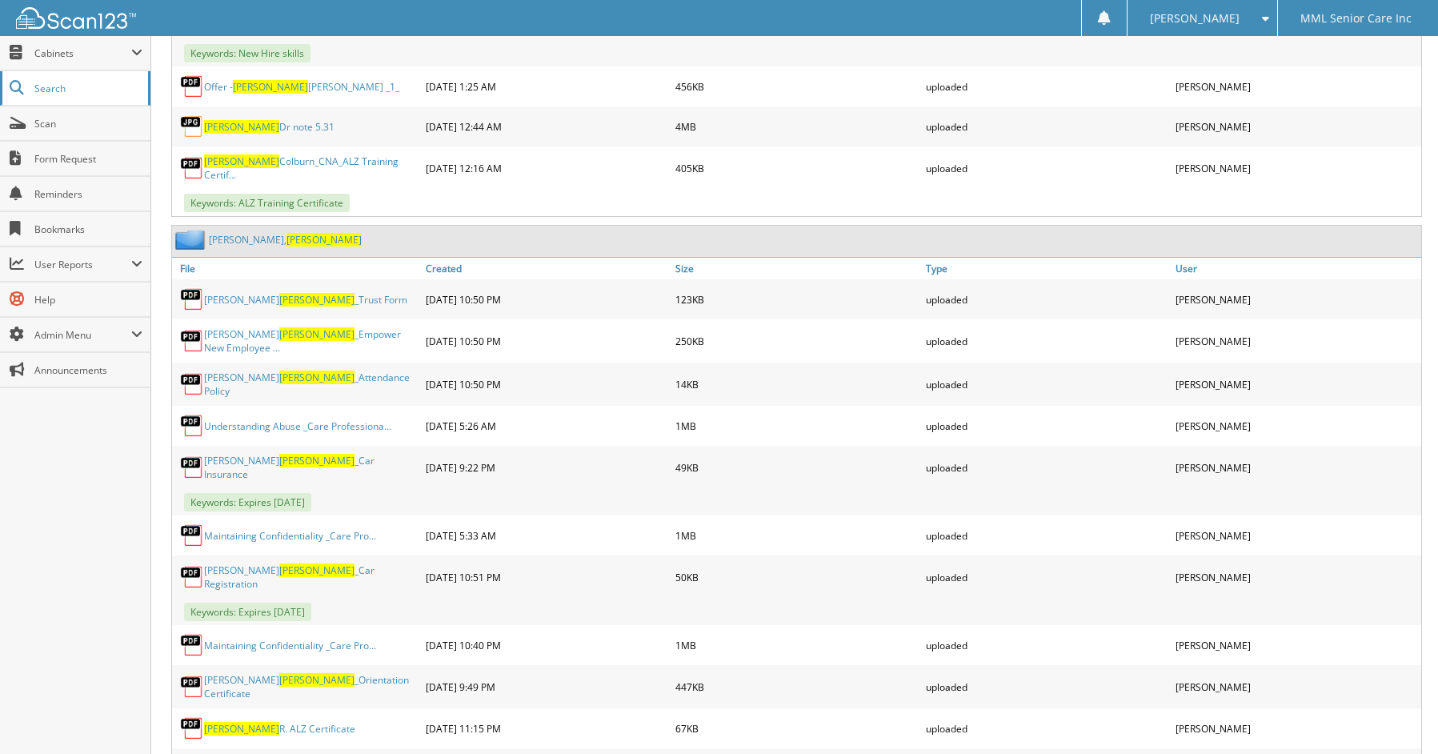
click at [60, 94] on span "Search" at bounding box center [87, 89] width 106 height 14
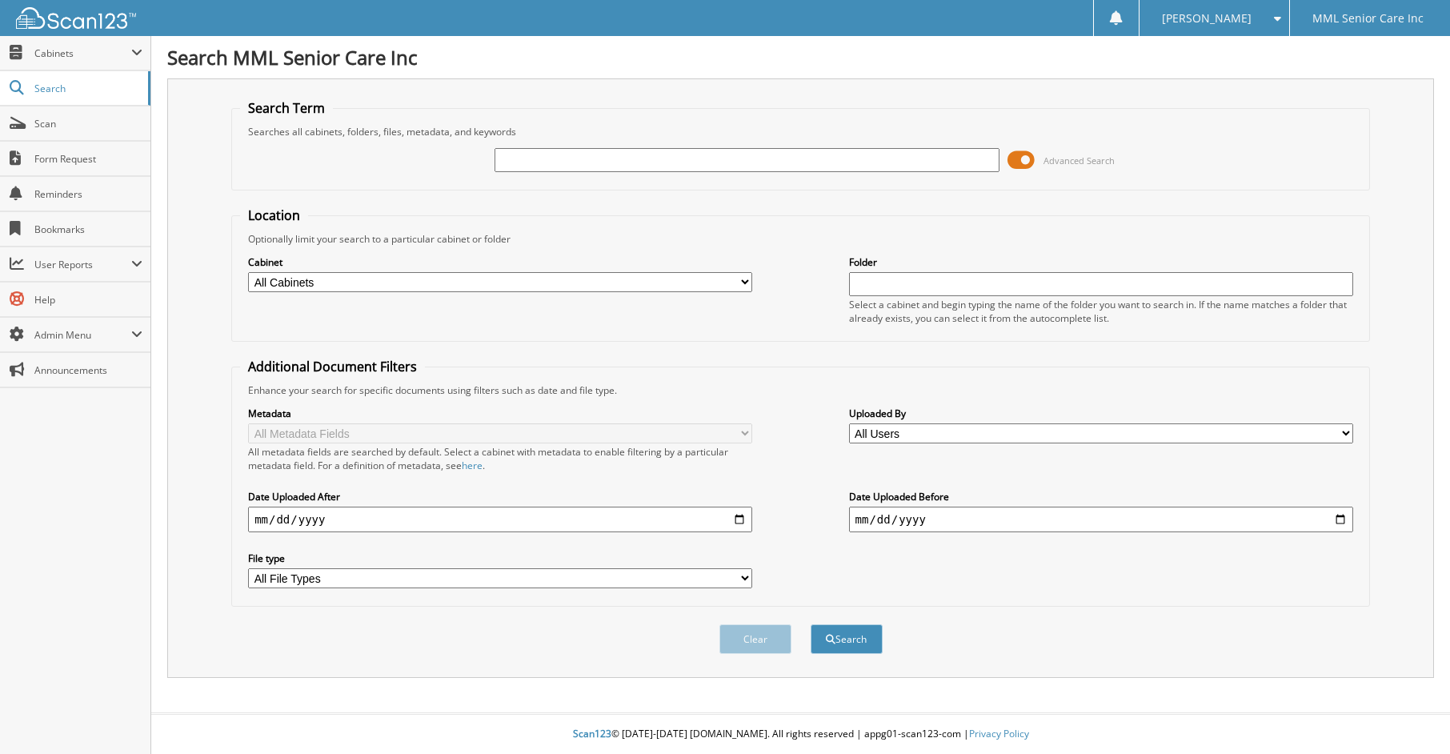
click at [763, 168] on input "text" at bounding box center [747, 160] width 504 height 24
type input "[PERSON_NAME]"
click at [811, 624] on button "Search" at bounding box center [847, 639] width 72 height 30
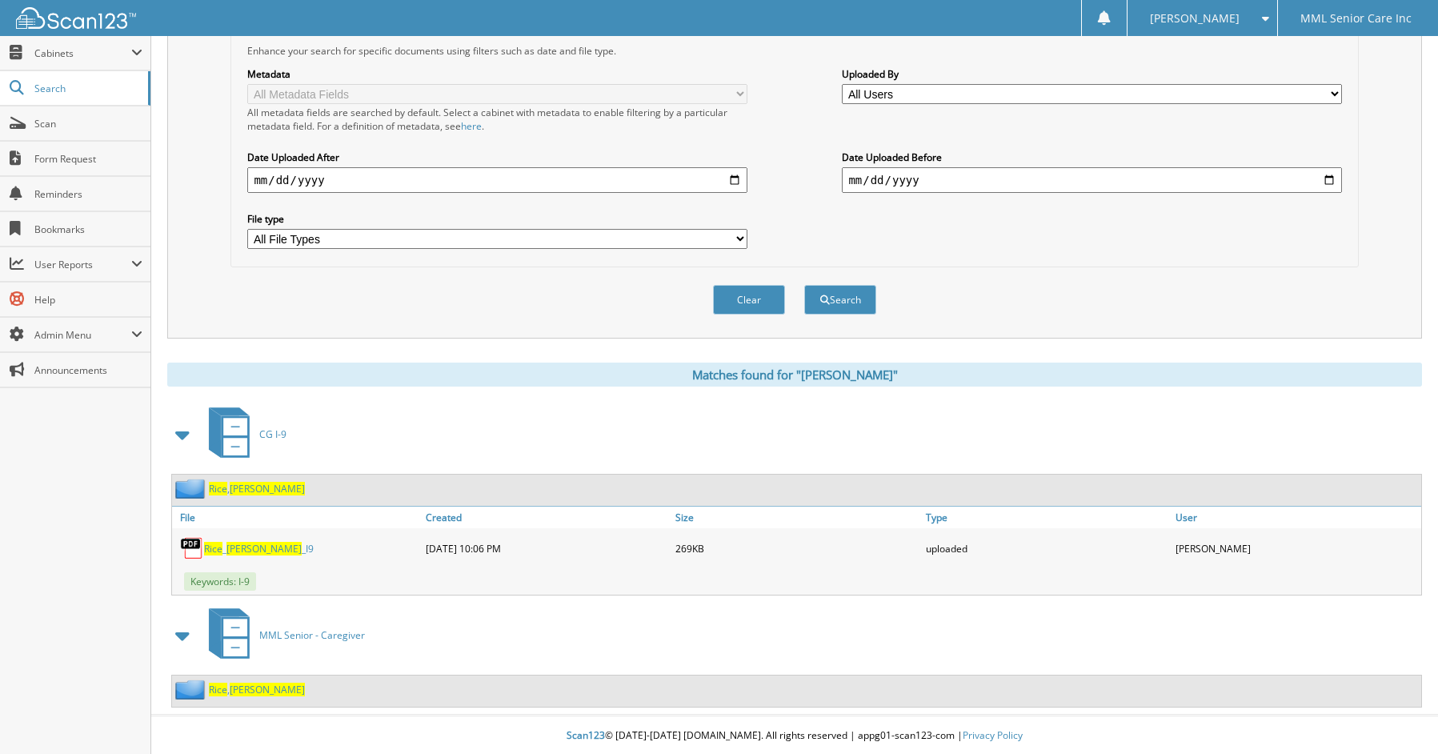
scroll to position [341, 0]
click at [231, 684] on span "[PERSON_NAME]" at bounding box center [267, 688] width 75 height 14
